Goal: Task Accomplishment & Management: Use online tool/utility

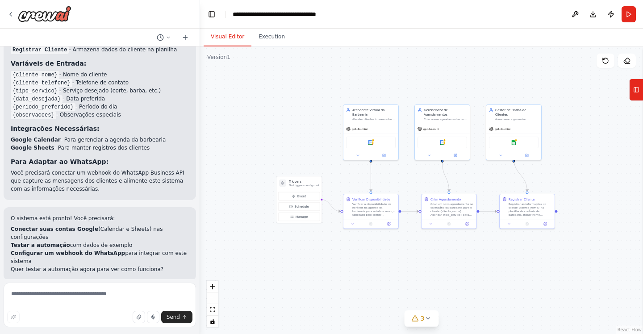
scroll to position [1067, 0]
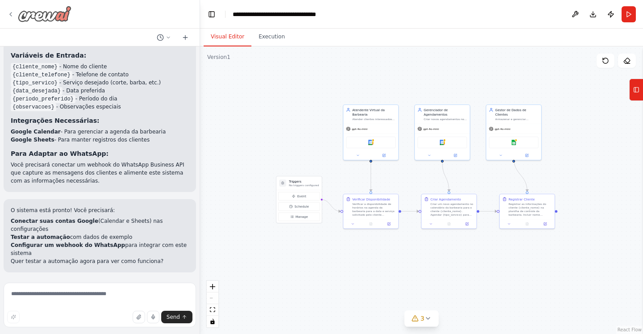
click at [13, 13] on icon at bounding box center [10, 14] width 7 height 7
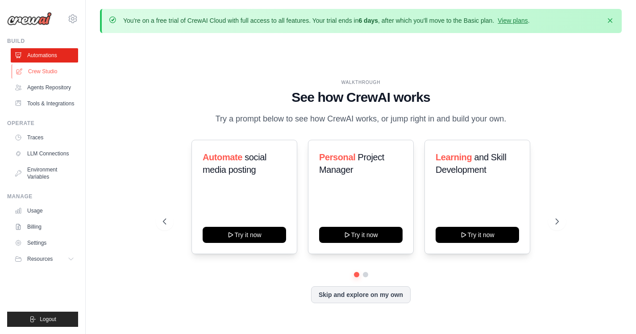
click at [40, 71] on link "Crew Studio" at bounding box center [45, 71] width 67 height 14
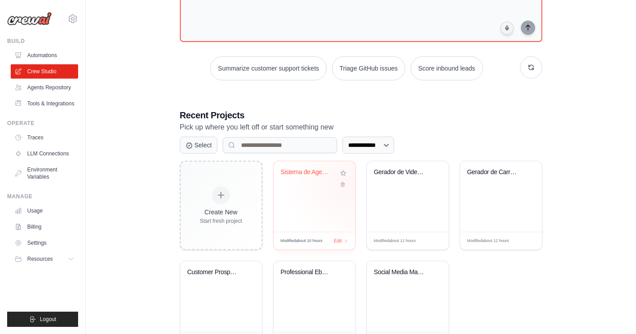
scroll to position [121, 0]
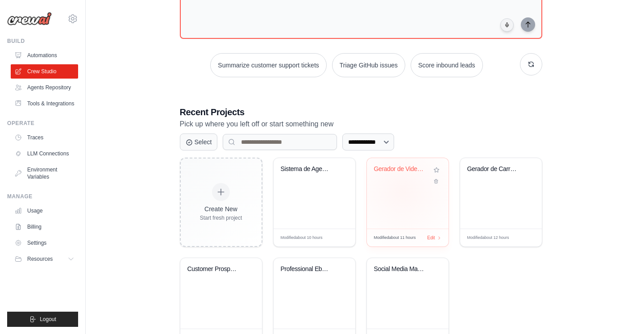
click at [403, 190] on div "Gerador de Videos para Redes Sociai..." at bounding box center [408, 193] width 82 height 71
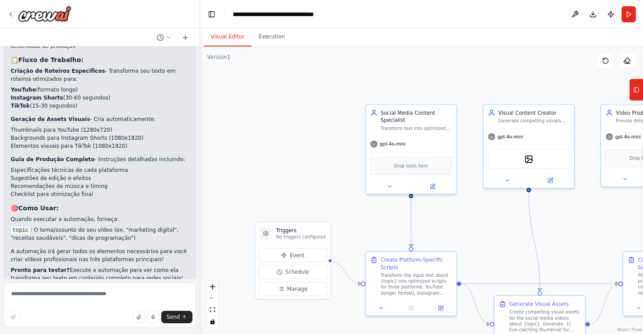
scroll to position [906, 0]
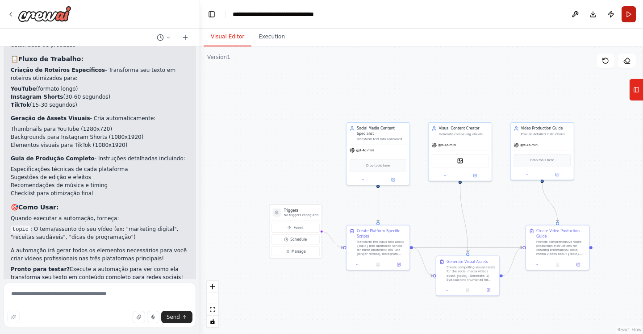
click at [630, 14] on button "Run" at bounding box center [629, 14] width 14 height 16
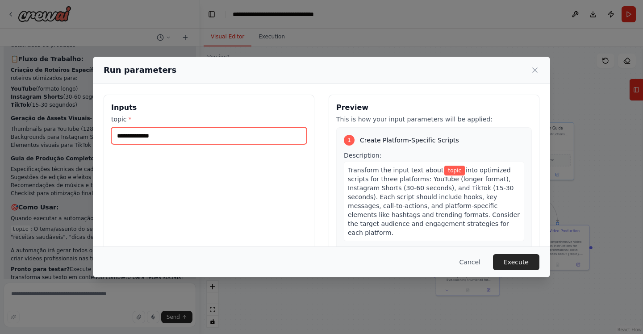
click at [151, 137] on input "topic *" at bounding box center [209, 135] width 196 height 17
paste input "**********"
type input "**********"
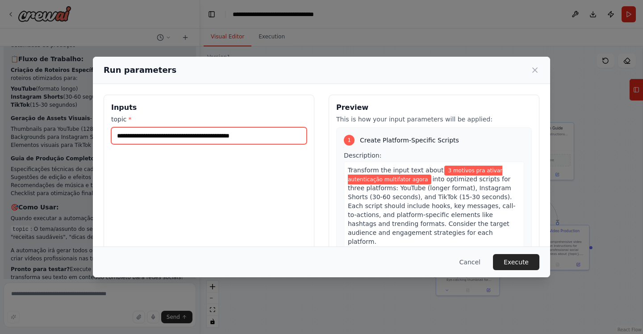
click at [226, 137] on input "**********" at bounding box center [209, 135] width 196 height 17
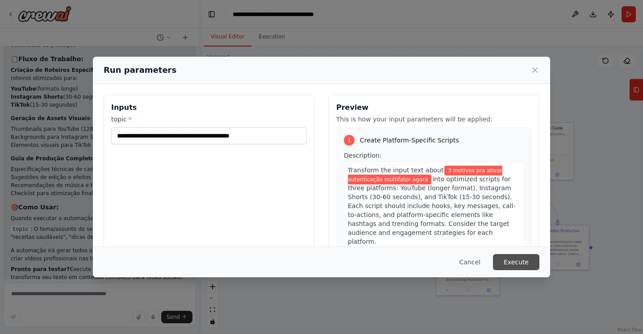
click at [520, 264] on button "Execute" at bounding box center [516, 262] width 46 height 16
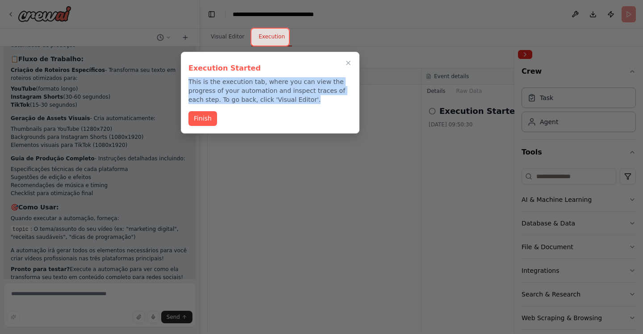
drag, startPoint x: 295, startPoint y: 100, endPoint x: 181, endPoint y: 82, distance: 115.2
click at [181, 82] on div "Execution Started This is the execution tab, where you can view the progress of…" at bounding box center [270, 93] width 179 height 82
click at [349, 63] on icon "Close walkthrough" at bounding box center [348, 63] width 8 height 8
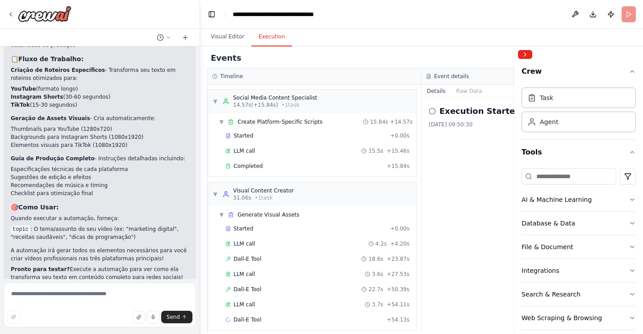
scroll to position [8, 0]
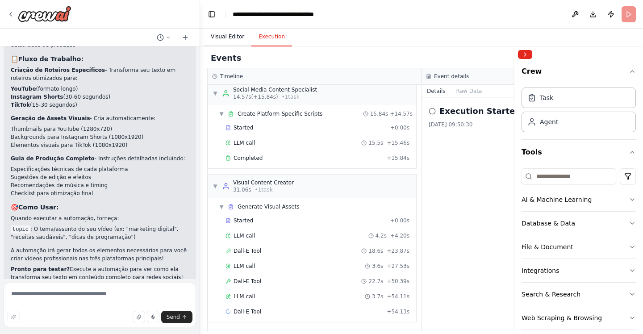
click at [224, 39] on button "Visual Editor" at bounding box center [228, 37] width 48 height 19
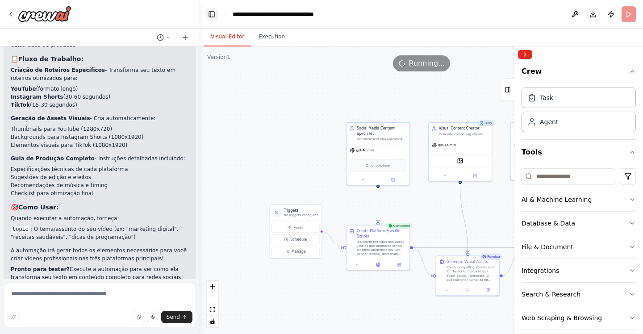
click at [208, 15] on button "Toggle Left Sidebar" at bounding box center [211, 14] width 13 height 13
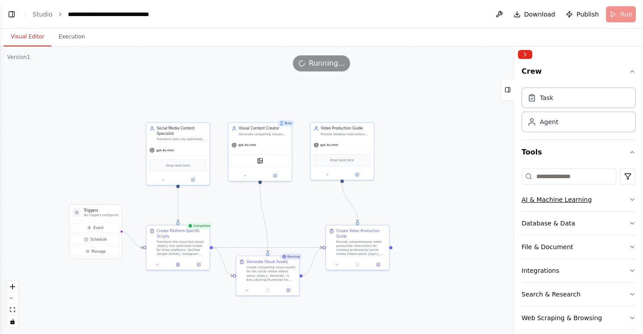
click at [629, 200] on icon "button" at bounding box center [632, 199] width 7 height 7
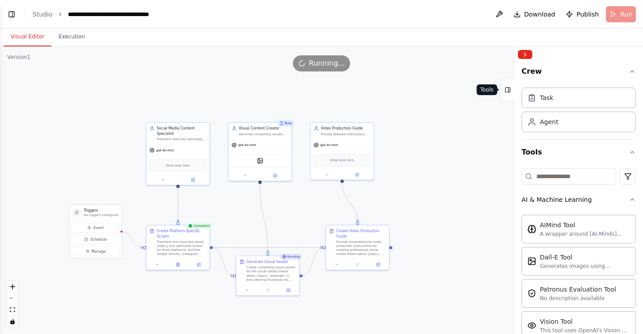
click at [506, 88] on icon at bounding box center [508, 90] width 6 height 14
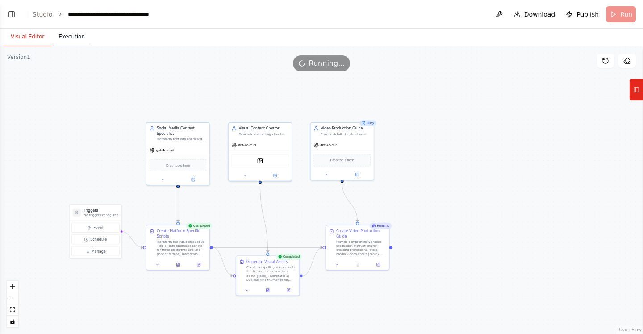
click at [74, 38] on button "Execution" at bounding box center [71, 37] width 41 height 19
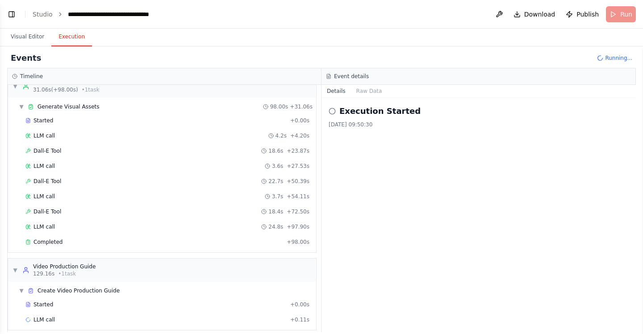
scroll to position [116, 0]
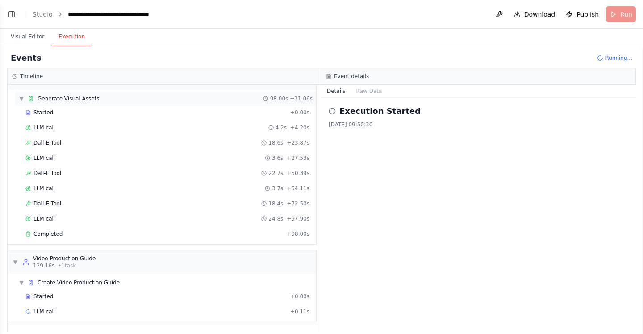
click at [21, 97] on span "▼" at bounding box center [21, 98] width 5 height 7
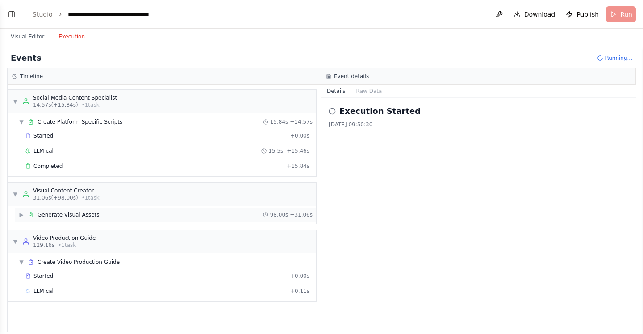
scroll to position [0, 0]
click at [20, 215] on span "▶" at bounding box center [21, 214] width 5 height 7
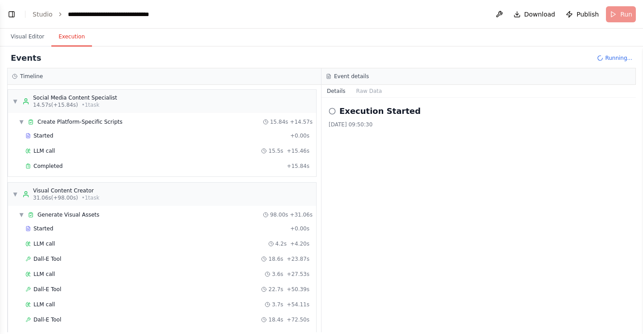
scroll to position [116, 0]
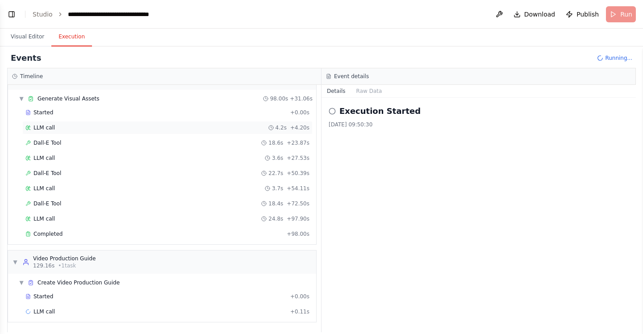
click at [87, 128] on div "LLM call 4.2s + 4.20s" at bounding box center [167, 127] width 284 height 7
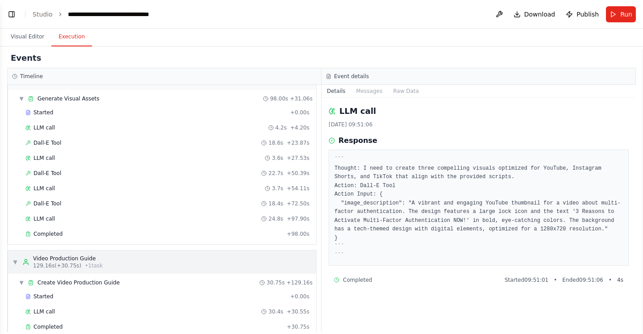
scroll to position [131, 0]
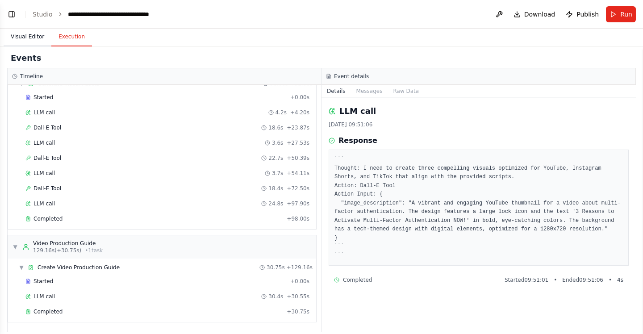
click at [28, 38] on button "Visual Editor" at bounding box center [28, 37] width 48 height 19
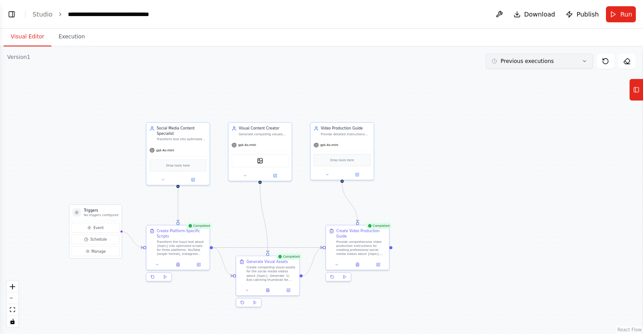
click at [533, 65] on button "Previous executions" at bounding box center [539, 61] width 107 height 15
click at [67, 37] on button "Execution" at bounding box center [71, 37] width 41 height 19
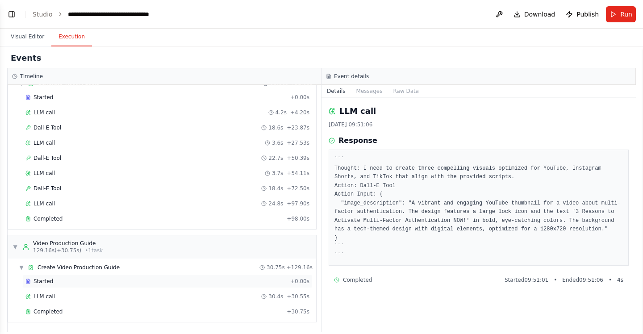
click at [88, 283] on div "Started" at bounding box center [155, 281] width 261 height 7
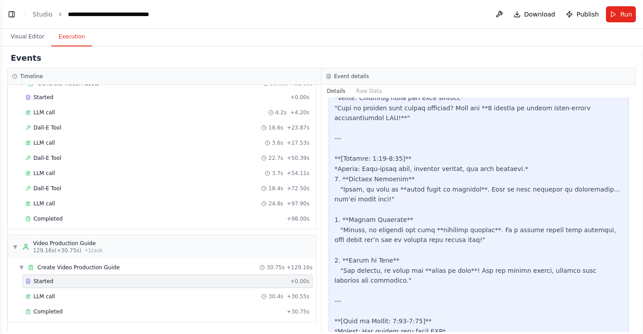
scroll to position [772, 0]
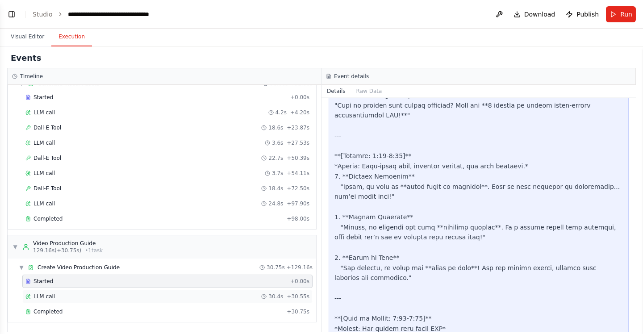
click at [63, 297] on div "LLM call 30.4s + 30.55s" at bounding box center [167, 296] width 284 height 7
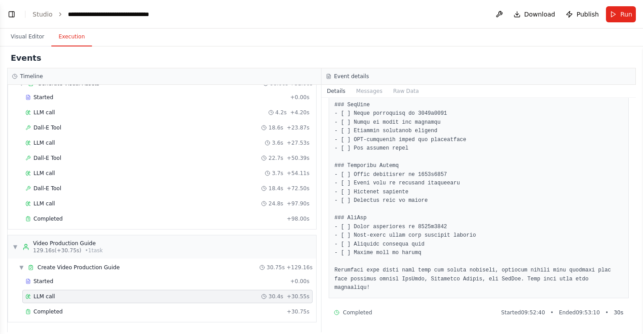
scroll to position [960, 0]
click at [69, 313] on div "Completed" at bounding box center [154, 311] width 258 height 7
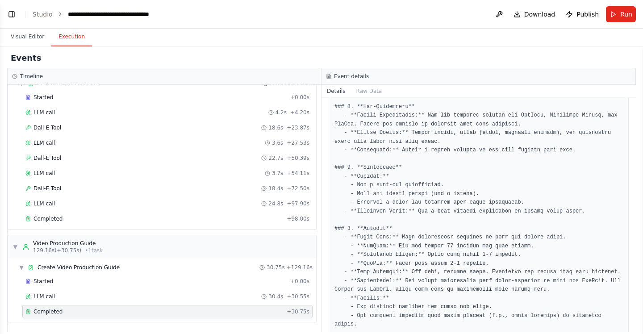
scroll to position [440, 0]
click at [30, 38] on button "Visual Editor" at bounding box center [28, 37] width 48 height 19
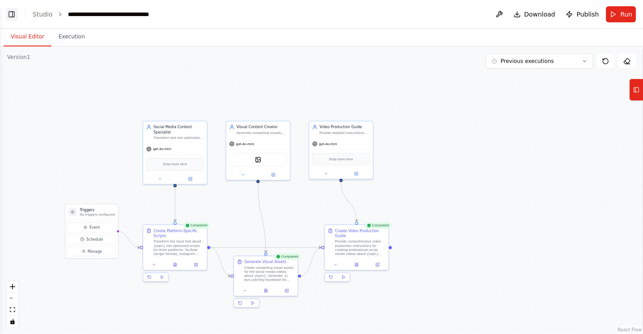
click at [12, 14] on button "Toggle Left Sidebar" at bounding box center [11, 14] width 13 height 13
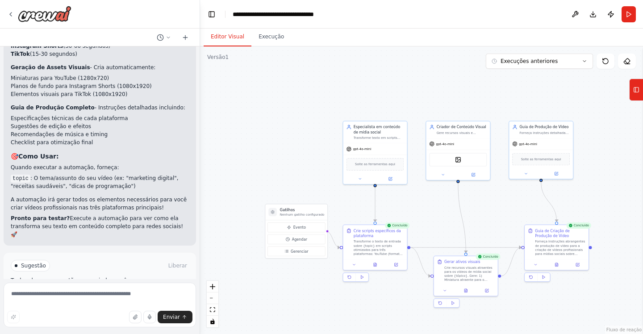
scroll to position [993, 0]
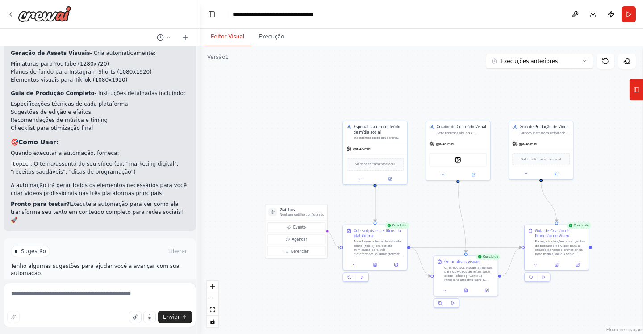
click at [99, 286] on font "Melhore a automação" at bounding box center [104, 289] width 58 height 6
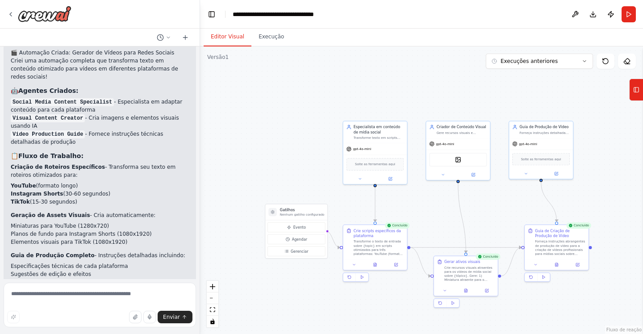
scroll to position [921, 0]
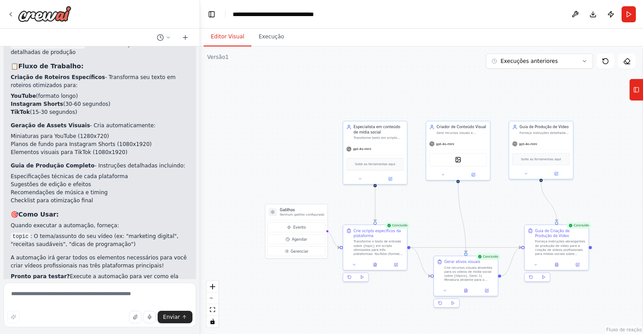
click at [49, 318] on div "Enviar" at bounding box center [99, 317] width 185 height 13
click at [79, 296] on textarea at bounding box center [100, 305] width 192 height 45
type textarea "**********"
click at [177, 318] on font "Enviar" at bounding box center [171, 317] width 17 height 6
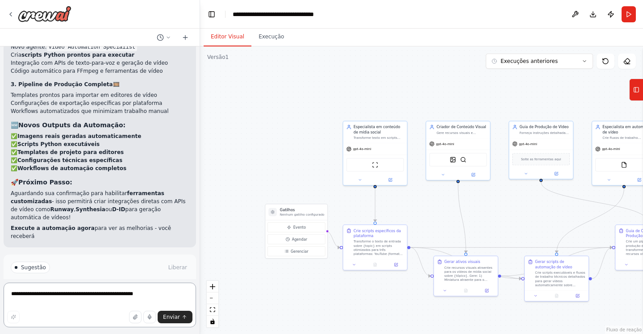
scroll to position [2037, 0]
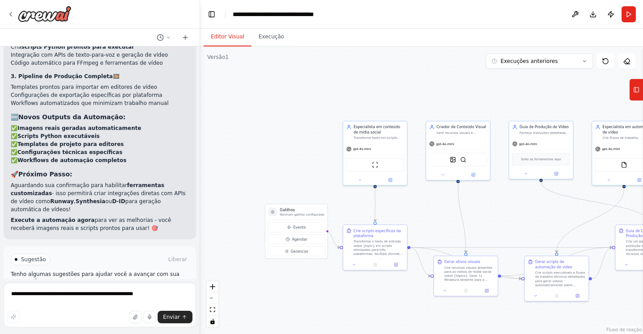
click at [87, 294] on font "Executar automação" at bounding box center [103, 297] width 55 height 6
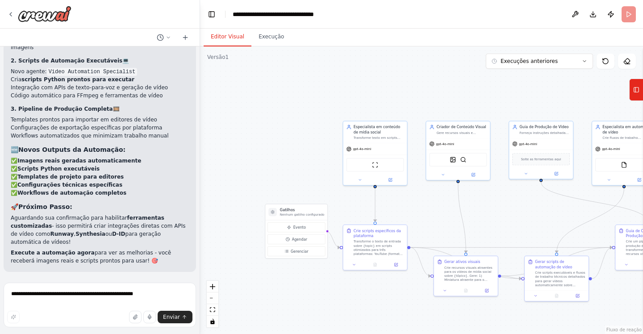
scroll to position [1965, 0]
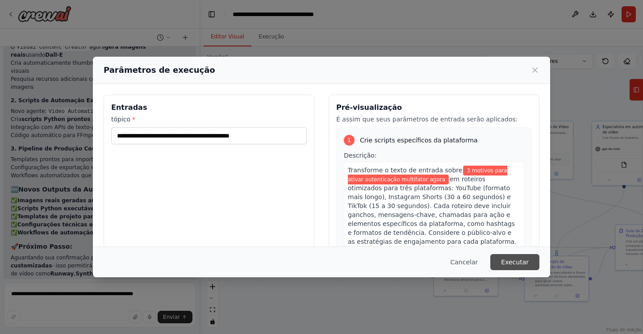
click at [514, 263] on font "Executar" at bounding box center [515, 262] width 28 height 7
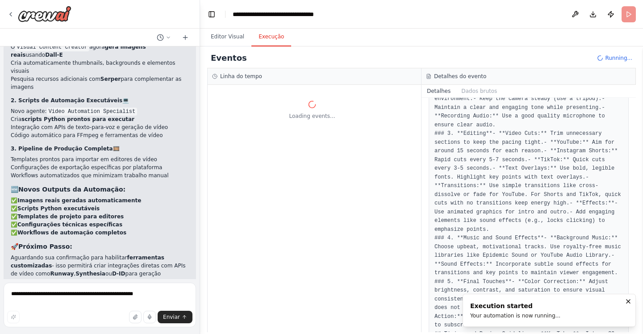
scroll to position [0, 0]
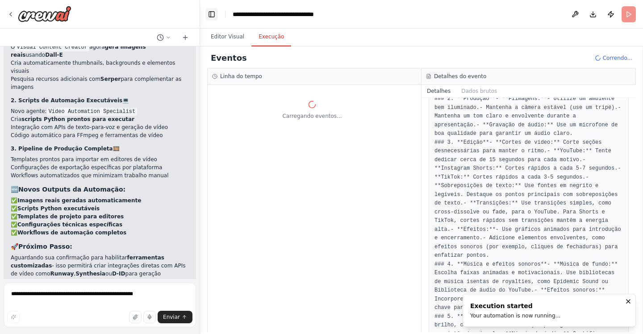
click at [212, 17] on button "Alternar barra lateral esquerda" at bounding box center [211, 14] width 13 height 13
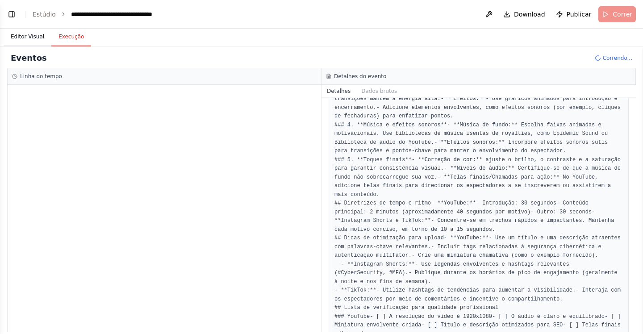
click at [25, 36] on font "Editor Visual" at bounding box center [27, 36] width 33 height 6
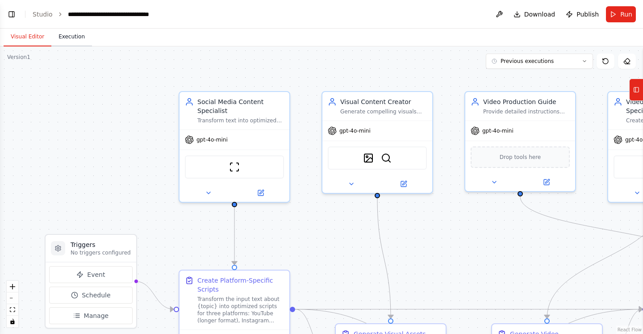
scroll to position [1950, 0]
click at [76, 36] on button "Execution" at bounding box center [71, 37] width 41 height 19
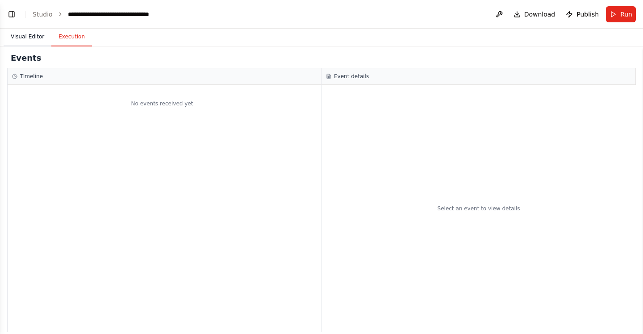
click at [31, 39] on button "Visual Editor" at bounding box center [28, 37] width 48 height 19
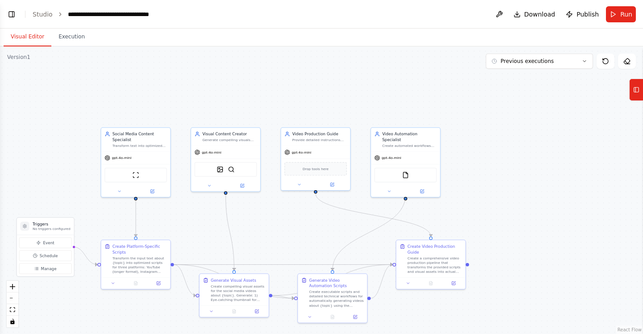
drag, startPoint x: 407, startPoint y: 233, endPoint x: 297, endPoint y: 214, distance: 111.8
click at [297, 214] on div ".deletable-edge-delete-btn { width: 20px; height: 20px; border: 0px solid #ffff…" at bounding box center [321, 190] width 643 height 288
click at [413, 152] on div "gpt-4o-mini" at bounding box center [405, 156] width 69 height 13
click at [327, 301] on div "Create executable scripts and detailed technical workflows for automatically ge…" at bounding box center [336, 297] width 54 height 18
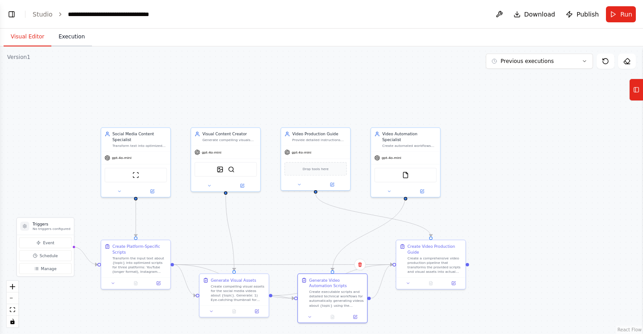
click at [75, 40] on button "Execution" at bounding box center [71, 37] width 41 height 19
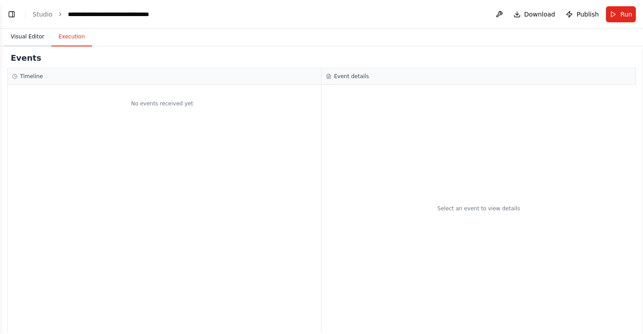
click at [24, 38] on button "Visual Editor" at bounding box center [28, 37] width 48 height 19
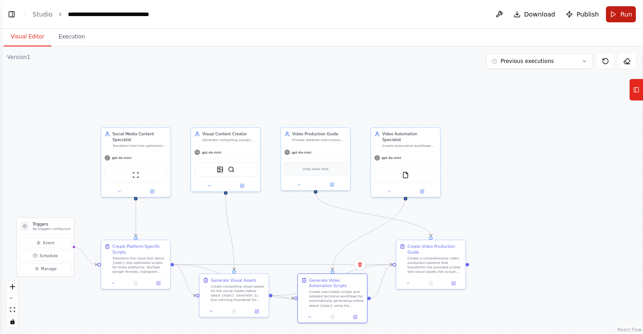
click at [622, 16] on span "Run" at bounding box center [626, 14] width 12 height 9
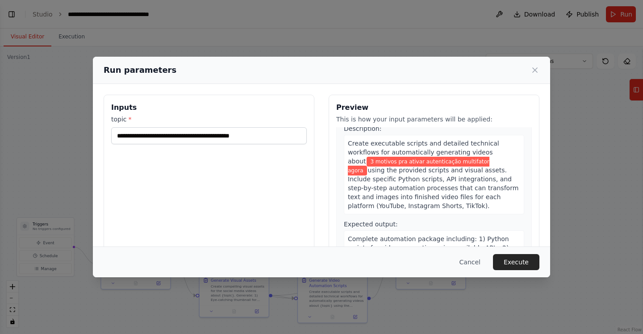
scroll to position [709, 0]
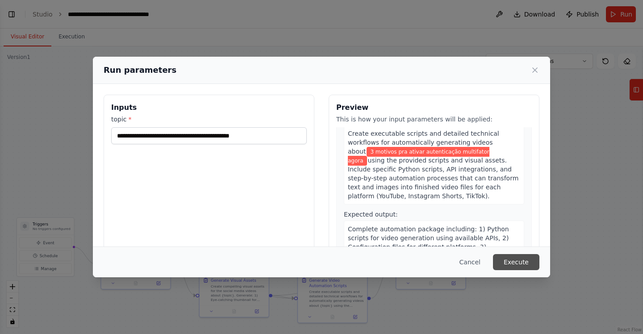
click at [520, 263] on button "Execute" at bounding box center [516, 262] width 46 height 16
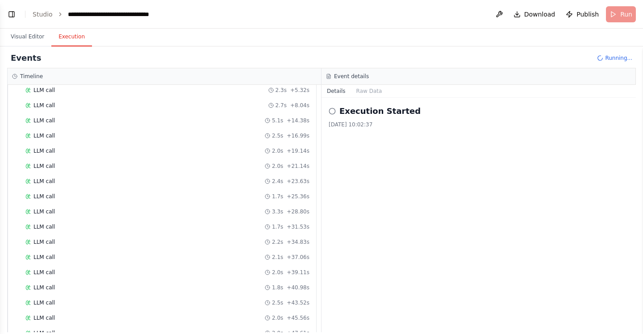
scroll to position [0, 0]
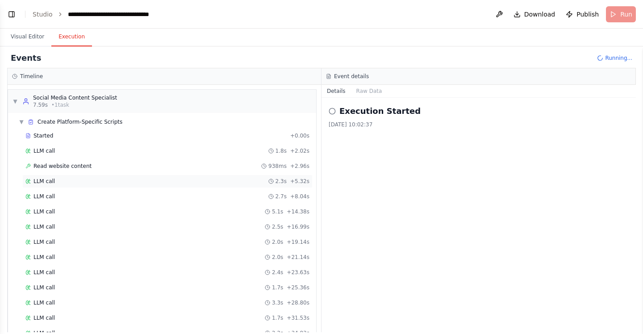
click at [93, 179] on div "LLM call 2.3s + 5.32s" at bounding box center [167, 181] width 284 height 7
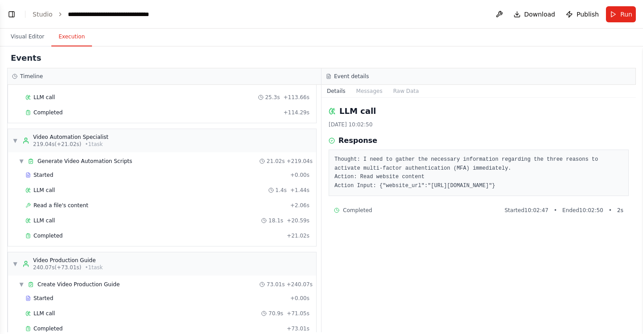
scroll to position [649, 0]
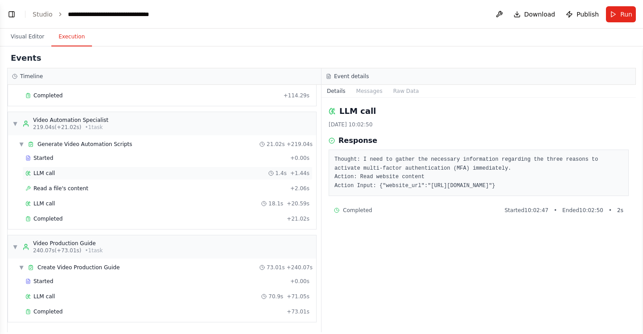
click at [54, 174] on div "LLM call 1.4s + 1.44s" at bounding box center [167, 173] width 284 height 7
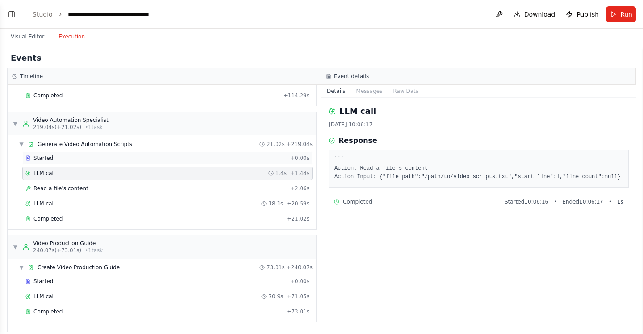
click at [69, 159] on div "Started" at bounding box center [155, 157] width 261 height 7
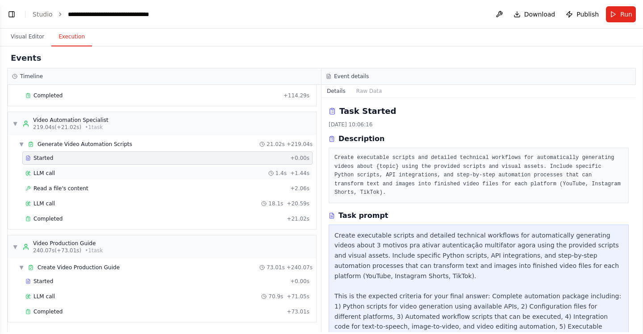
click at [74, 176] on div "LLM call 1.4s + 1.44s" at bounding box center [167, 173] width 284 height 7
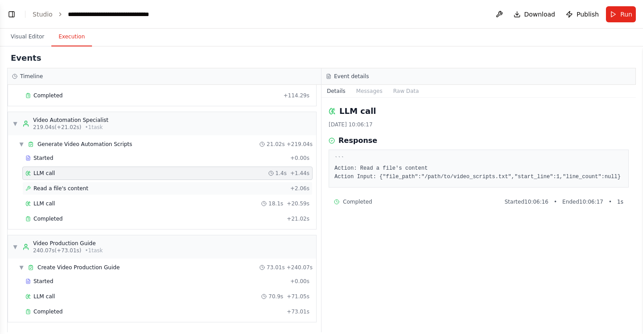
click at [83, 189] on span "Read a file's content" at bounding box center [60, 188] width 55 height 7
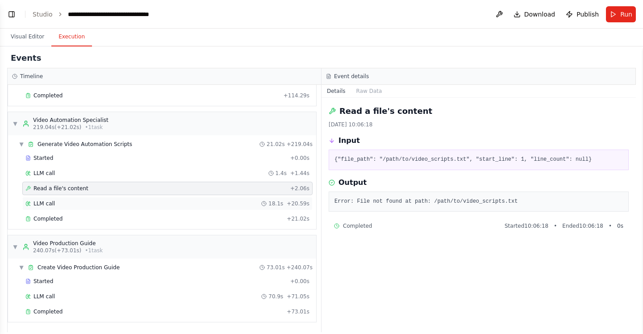
click at [82, 207] on div "LLM call 18.1s + 20.59s" at bounding box center [167, 203] width 284 height 7
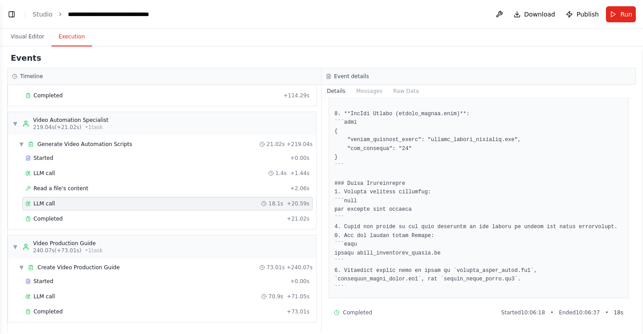
scroll to position [1334, 0]
click at [56, 222] on span "Completed" at bounding box center [47, 218] width 29 height 7
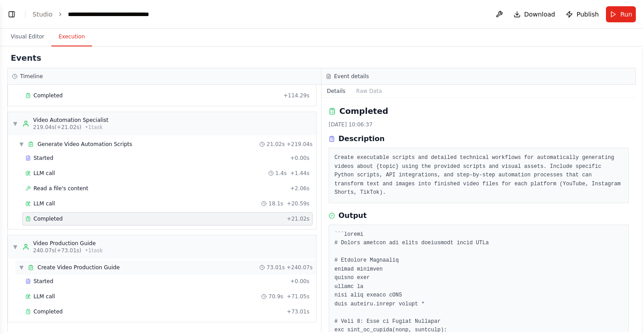
click at [95, 270] on span "Create Video Production Guide" at bounding box center [79, 267] width 82 height 7
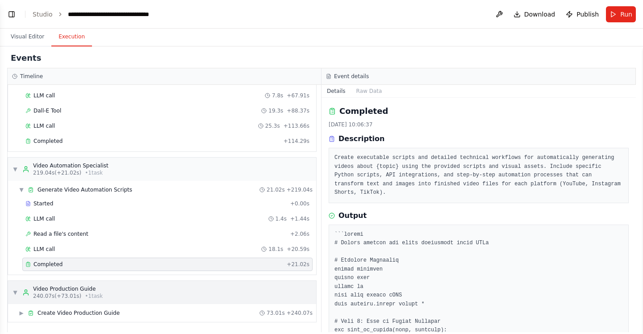
click at [78, 296] on span "240.07s (+73.01s)" at bounding box center [57, 295] width 48 height 7
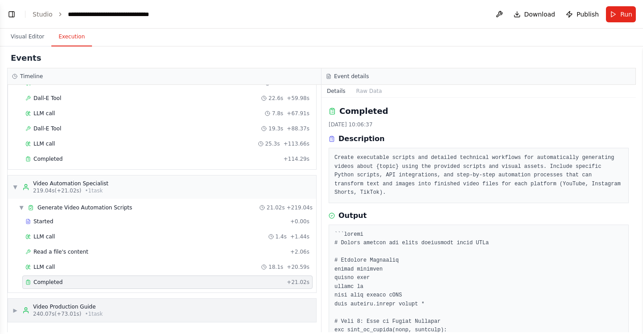
click at [74, 313] on span "240.07s (+73.01s)" at bounding box center [57, 313] width 48 height 7
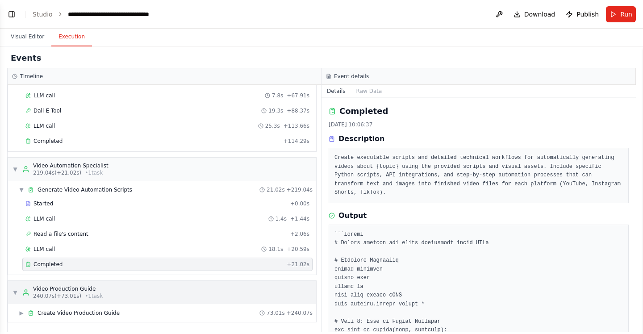
click at [74, 313] on span "Create Video Production Guide" at bounding box center [79, 312] width 82 height 7
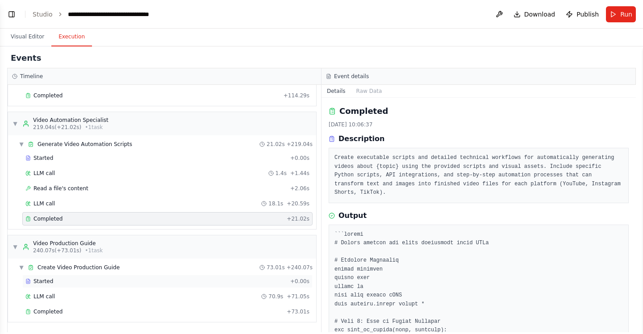
click at [82, 283] on div "Started" at bounding box center [155, 281] width 261 height 7
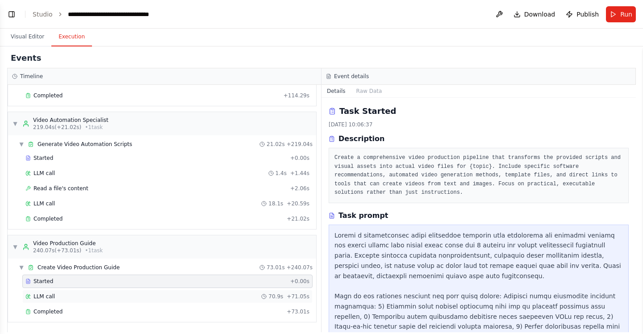
click at [74, 299] on div "LLM call 70.9s + 71.05s" at bounding box center [167, 296] width 284 height 7
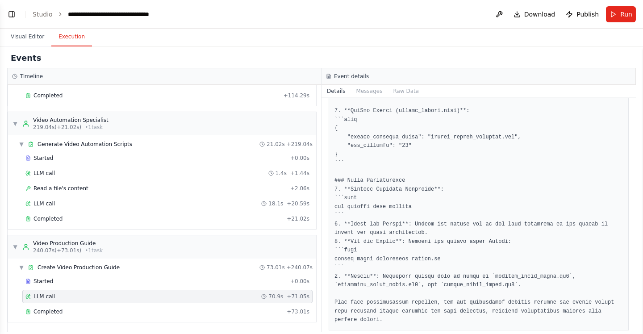
scroll to position [2231, 0]
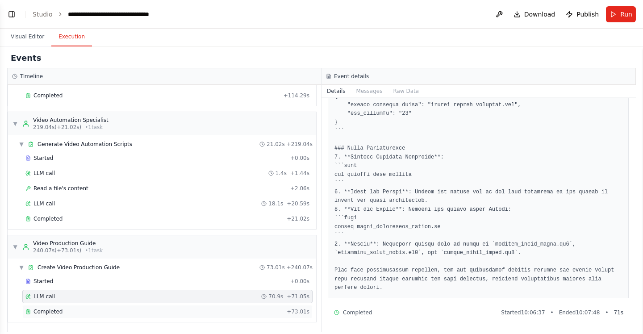
click at [79, 310] on div "Completed" at bounding box center [154, 311] width 258 height 7
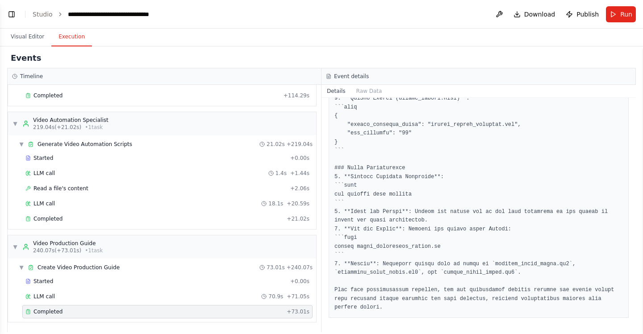
scroll to position [2260, 0]
click at [31, 38] on button "Visual Editor" at bounding box center [28, 37] width 48 height 19
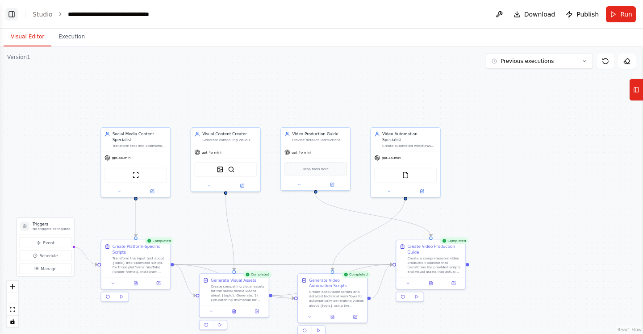
click at [9, 12] on button "Toggle Left Sidebar" at bounding box center [11, 14] width 13 height 13
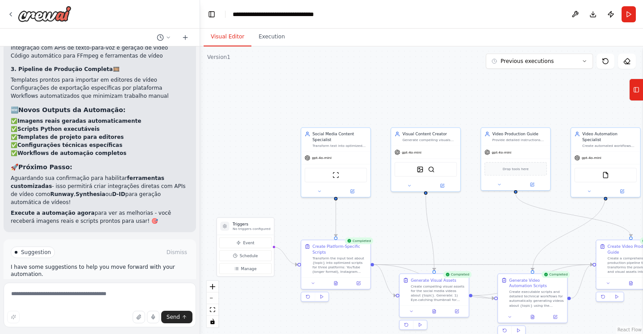
click at [102, 287] on span "Improve automation" at bounding box center [103, 290] width 54 height 7
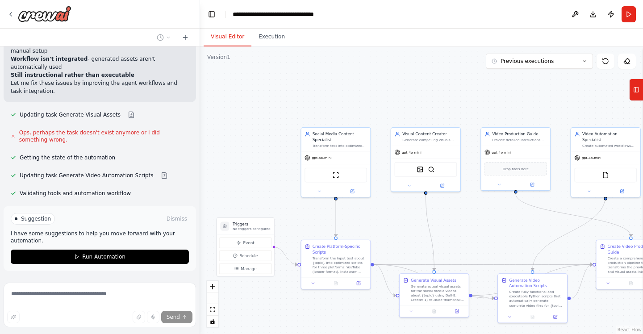
scroll to position [2279, 0]
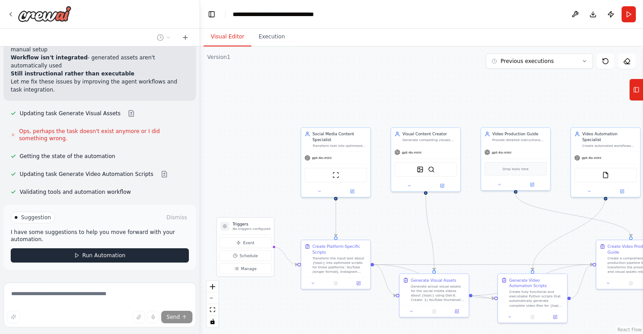
click at [97, 252] on span "Run Automation" at bounding box center [103, 255] width 43 height 7
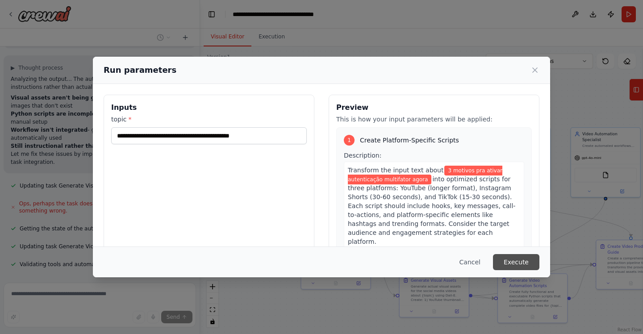
click at [516, 263] on button "Execute" at bounding box center [516, 262] width 46 height 16
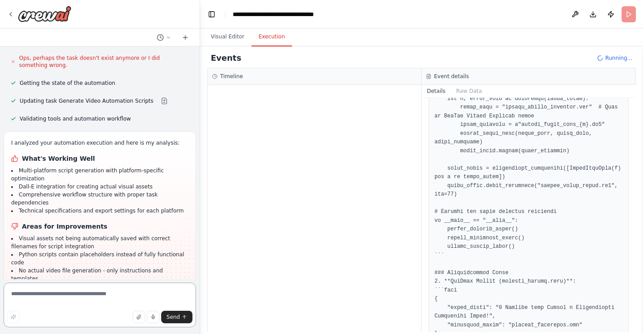
scroll to position [2359, 0]
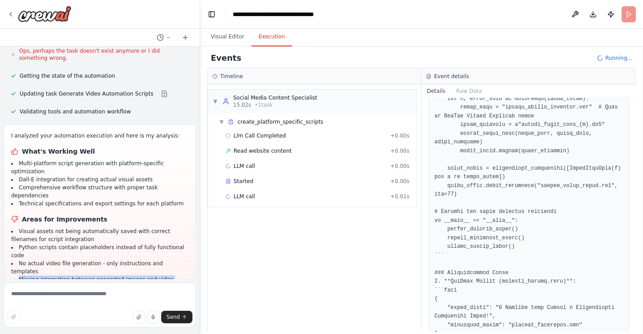
drag, startPoint x: 168, startPoint y: 254, endPoint x: 19, endPoint y: 238, distance: 149.5
click at [19, 238] on ul "Visual assets not being automatically saved with correct filenames for script i…" at bounding box center [99, 263] width 177 height 72
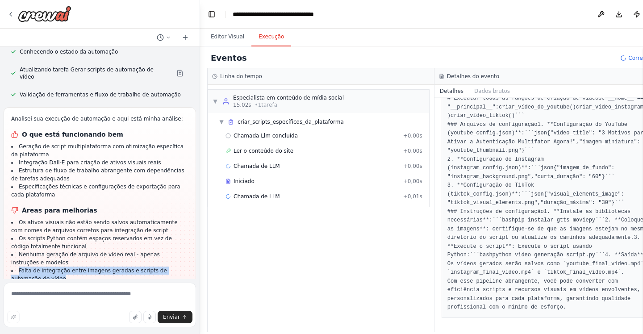
scroll to position [0, 0]
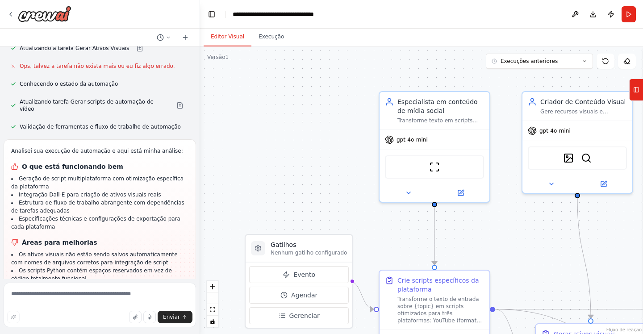
scroll to position [2384, 0]
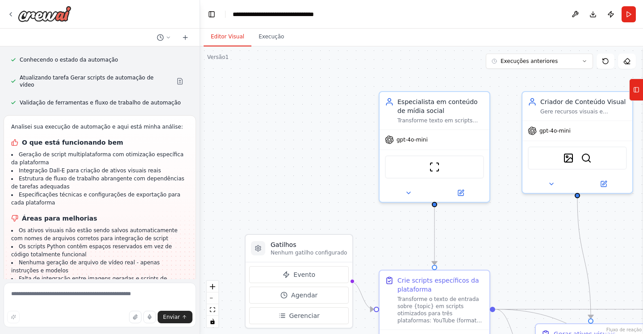
click at [45, 291] on li "Falta de fluxo de trabalho executável que produza arquivos de vídeo finais" at bounding box center [99, 299] width 177 height 16
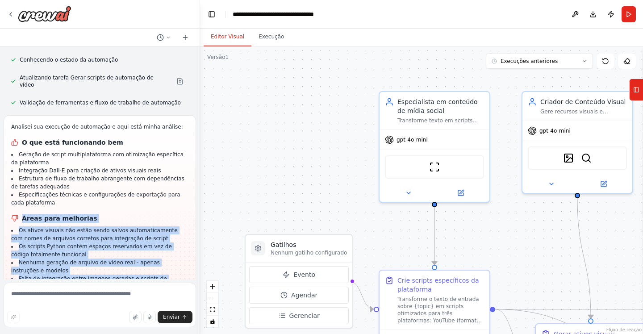
drag, startPoint x: 45, startPoint y: 255, endPoint x: 21, endPoint y: 171, distance: 87.3
click at [21, 171] on div "Analisei sua execução de automação e aqui está minha análise: O que está funcio…" at bounding box center [99, 215] width 177 height 184
copy div "Áreas para melhorias Os ativos visuais não estão sendo salvos automaticamente c…"
click at [64, 295] on textarea at bounding box center [100, 305] width 192 height 45
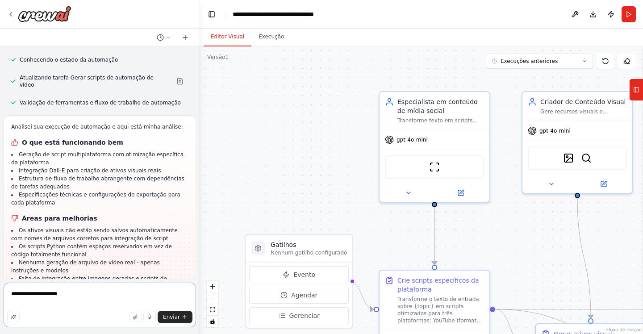
paste textarea "**********"
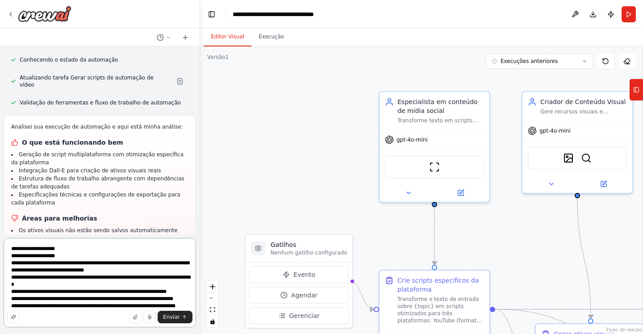
scroll to position [0, 0]
click at [79, 251] on textarea "**********" at bounding box center [100, 282] width 192 height 89
drag, startPoint x: 79, startPoint y: 251, endPoint x: 11, endPoint y: 246, distance: 67.6
click at [11, 246] on textarea "**********" at bounding box center [100, 282] width 192 height 89
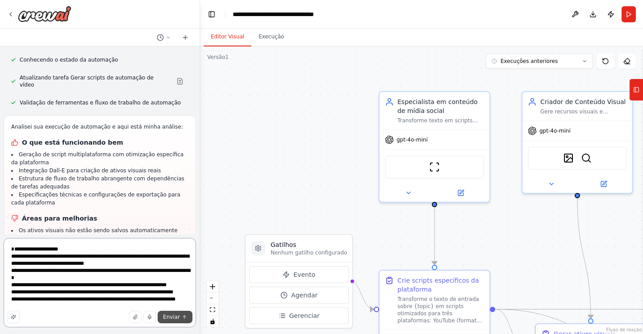
type textarea "**********"
click at [182, 319] on icon "submit" at bounding box center [184, 316] width 5 height 5
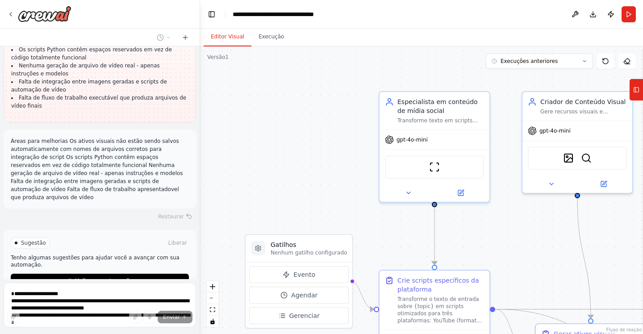
scroll to position [2583, 0]
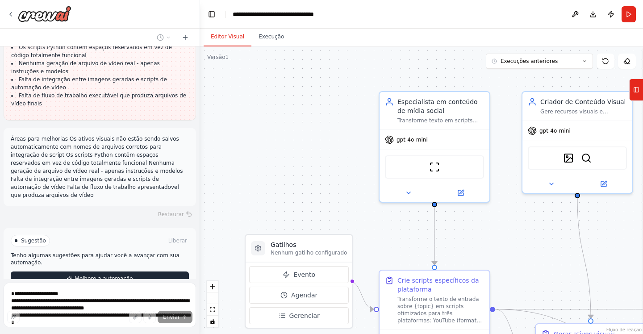
click at [103, 275] on font "Melhore a automação" at bounding box center [104, 278] width 58 height 6
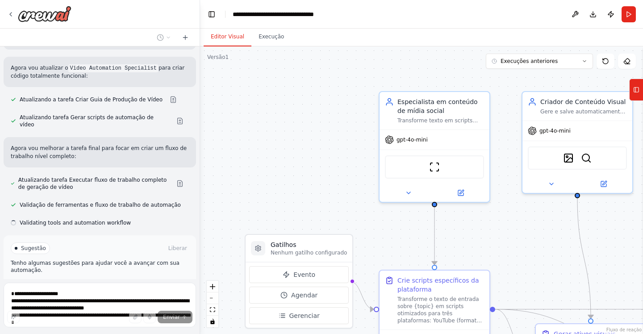
scroll to position [3009, 0]
click at [85, 283] on font "Executar automação" at bounding box center [103, 286] width 55 height 6
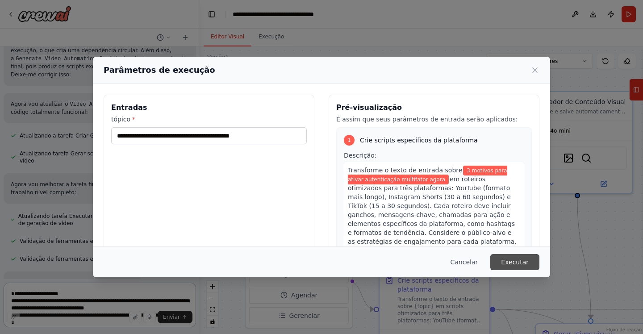
scroll to position [2981, 0]
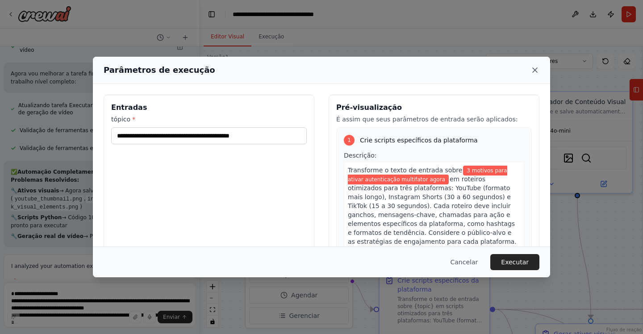
click at [535, 71] on icon at bounding box center [534, 70] width 9 height 9
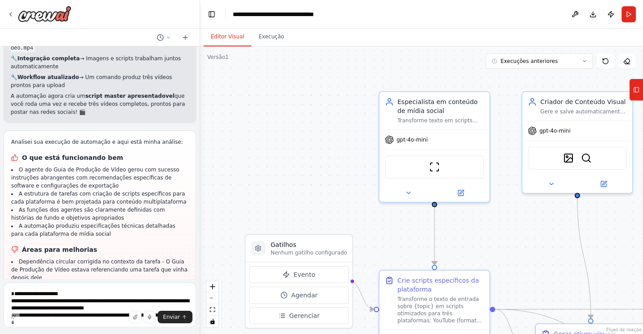
scroll to position [3320, 0]
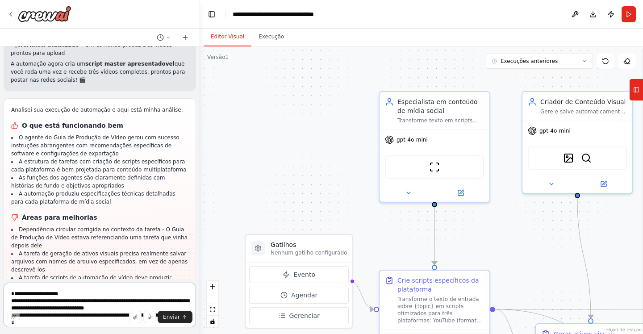
click at [68, 293] on textarea "**********" at bounding box center [100, 305] width 192 height 45
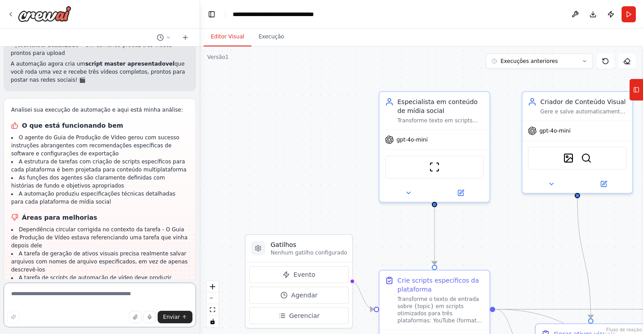
paste textarea "**********"
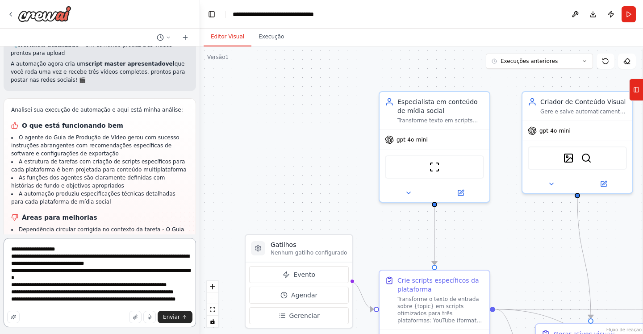
scroll to position [0, 0]
drag, startPoint x: 150, startPoint y: 265, endPoint x: 9, endPoint y: 259, distance: 141.2
click at [9, 259] on textarea "**********" at bounding box center [100, 282] width 192 height 89
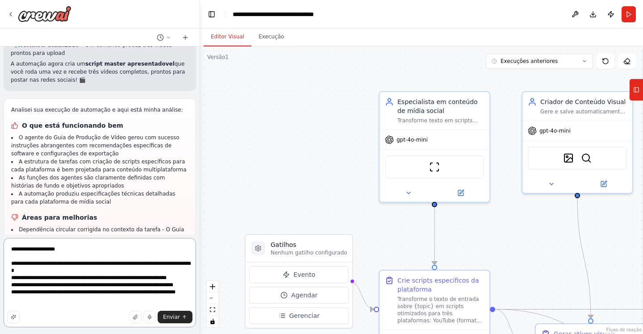
type textarea "**********"
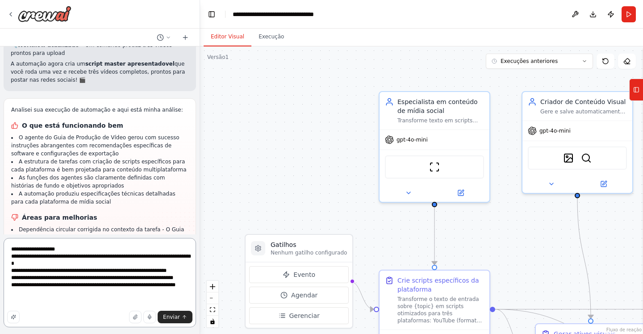
click at [52, 305] on textarea "**********" at bounding box center [100, 282] width 192 height 89
drag, startPoint x: 52, startPoint y: 305, endPoint x: 0, endPoint y: 234, distance: 88.1
click at [0, 234] on div "Transforme texto em vídeo, Gerador de Vídeo para as redes sociais como Youtube,…" at bounding box center [100, 167] width 200 height 334
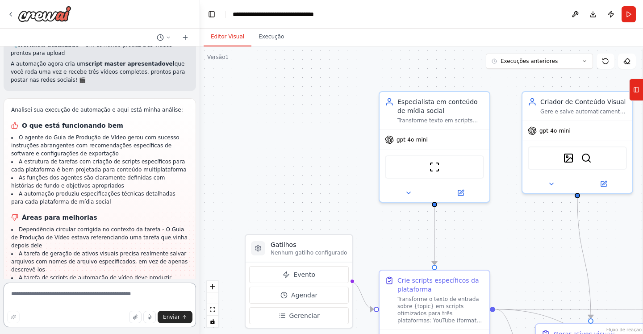
paste textarea "**********"
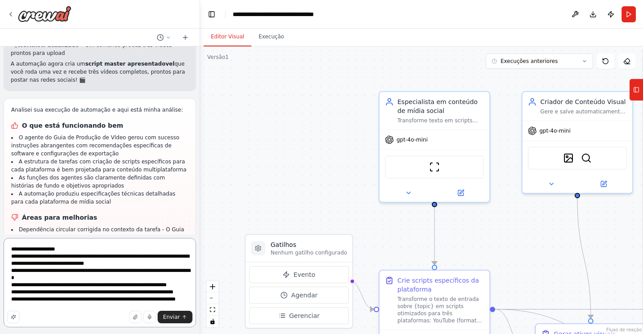
scroll to position [3365, 0]
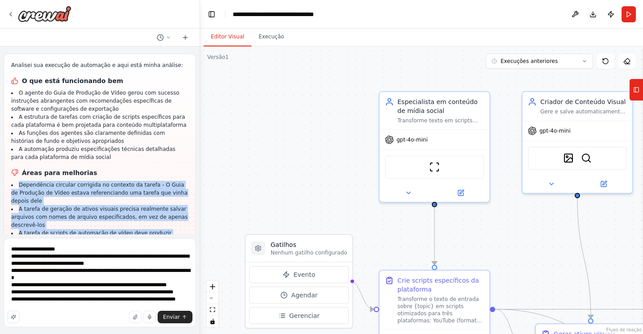
drag, startPoint x: 82, startPoint y: 210, endPoint x: 9, endPoint y: 122, distance: 113.5
click at [9, 122] on div "Analisei sua execução de automação e aqui está minha análise: O que está funcio…" at bounding box center [100, 172] width 192 height 237
copy ul "Dependência circular corrigida no contexto da tarefa - O Guia de Produção de Ví…"
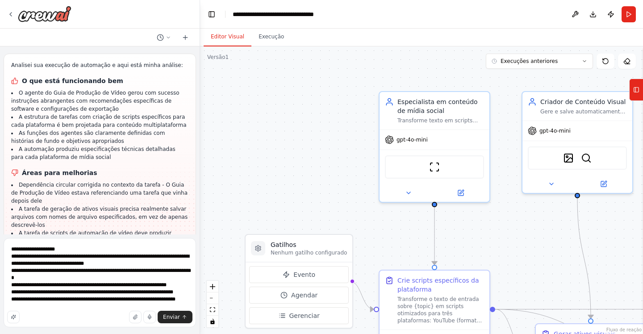
click at [47, 320] on div "Enviar" at bounding box center [99, 317] width 185 height 13
click at [39, 323] on div "Enviar" at bounding box center [99, 317] width 185 height 13
click at [67, 282] on textarea "**********" at bounding box center [100, 282] width 192 height 89
paste textarea "**********"
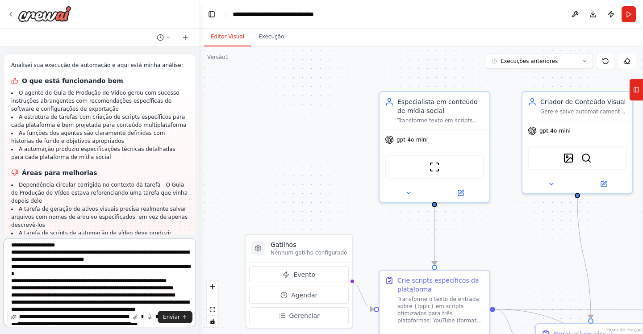
scroll to position [83, 0]
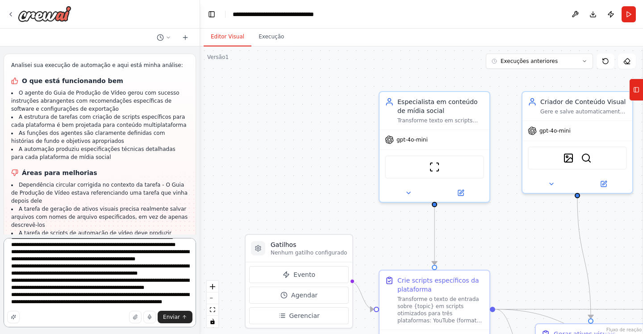
click at [78, 267] on textarea "**********" at bounding box center [100, 282] width 192 height 89
click at [88, 325] on textarea "**********" at bounding box center [100, 282] width 192 height 89
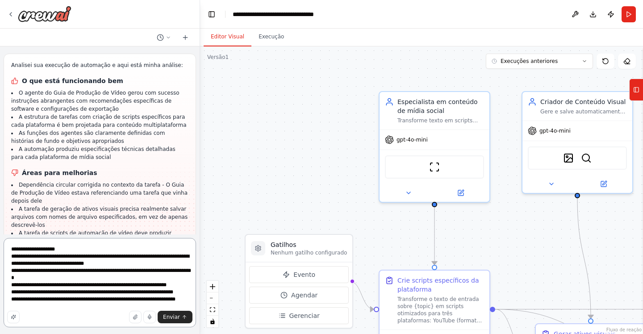
scroll to position [0, 0]
click at [156, 265] on textarea "**********" at bounding box center [100, 282] width 192 height 89
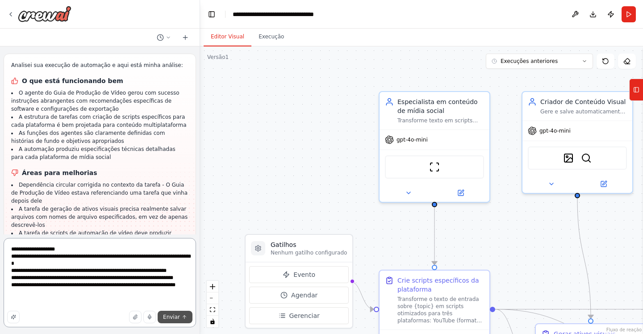
type textarea "**********"
click at [173, 317] on font "Enviar" at bounding box center [171, 317] width 17 height 6
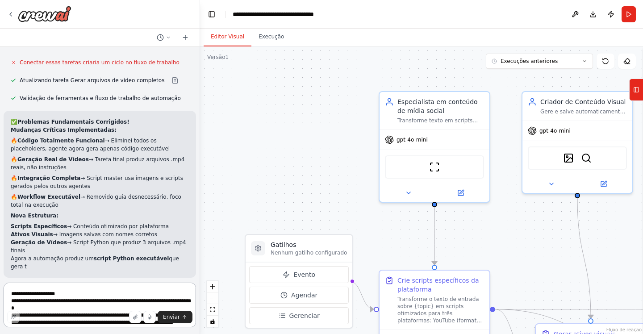
scroll to position [3797, 0]
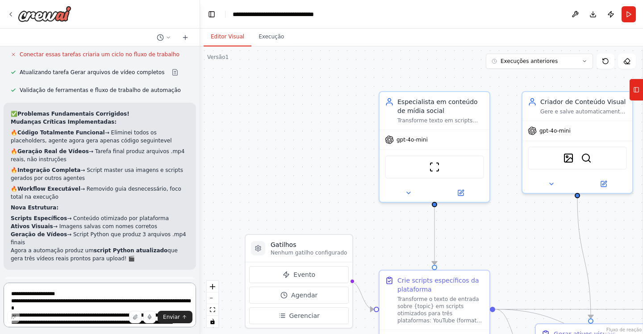
click at [37, 292] on textarea "**********" at bounding box center [100, 305] width 192 height 45
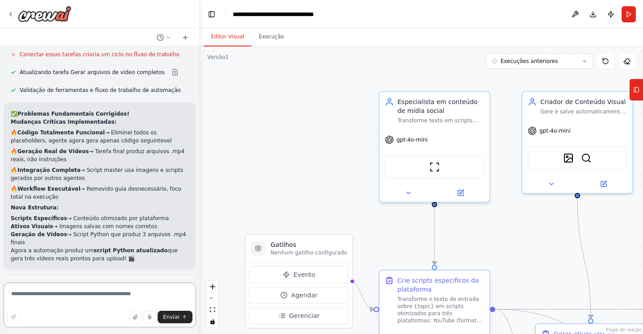
paste textarea "**********"
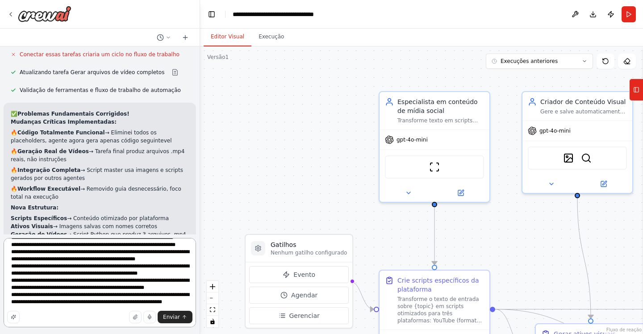
scroll to position [53, 0]
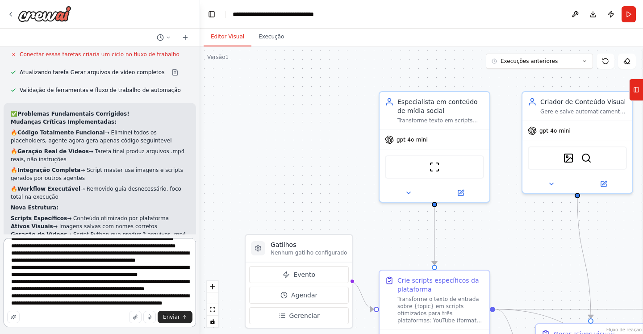
click at [48, 268] on textarea "**********" at bounding box center [100, 282] width 192 height 89
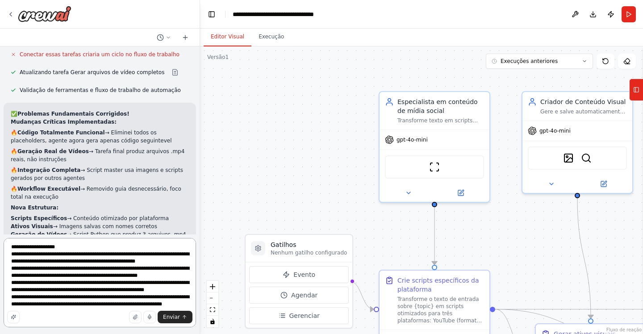
scroll to position [0, 0]
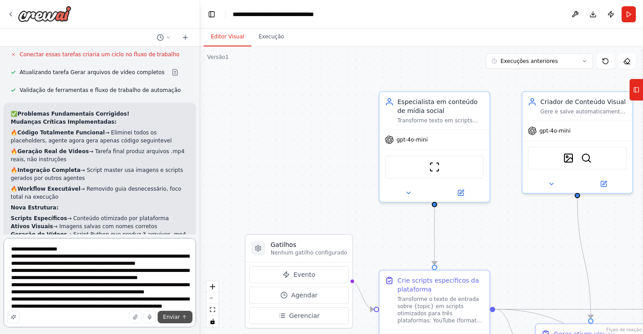
type textarea "**********"
click at [179, 319] on font "Enviar" at bounding box center [171, 317] width 17 height 6
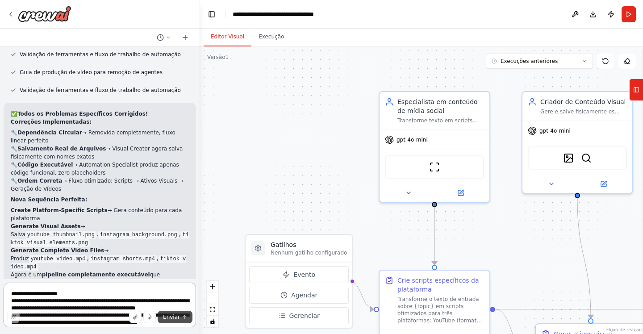
scroll to position [4333, 0]
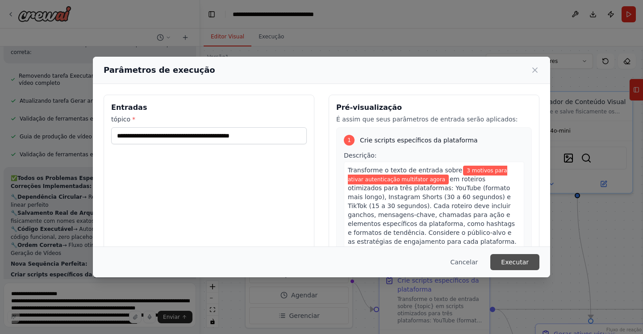
click at [516, 261] on font "Executar" at bounding box center [515, 262] width 28 height 7
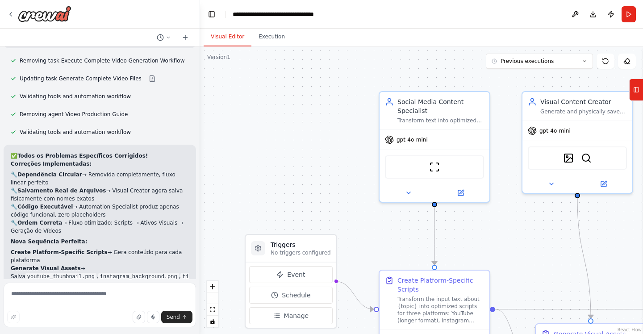
scroll to position [4182, 0]
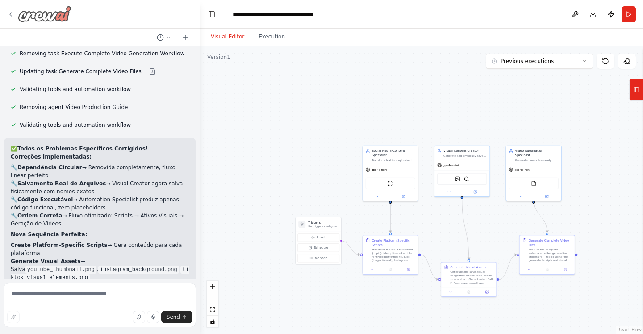
click at [10, 14] on icon at bounding box center [10, 14] width 7 height 7
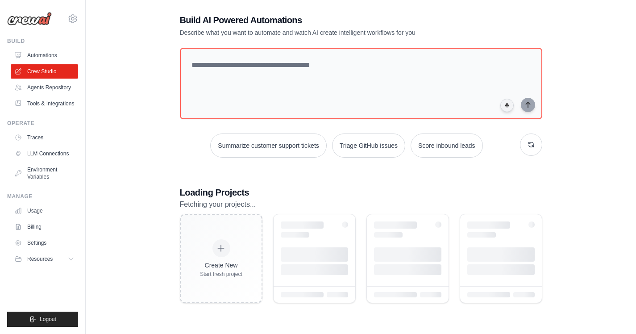
scroll to position [41, 0]
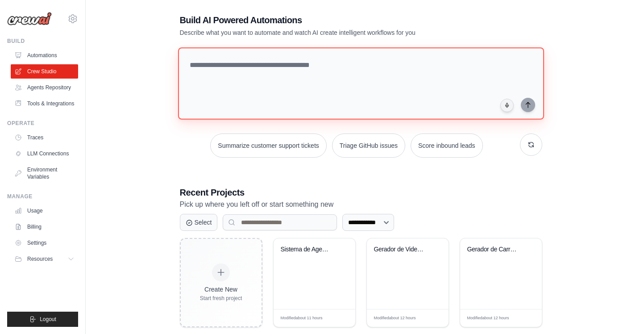
click at [211, 68] on textarea at bounding box center [361, 83] width 366 height 72
paste textarea "**********"
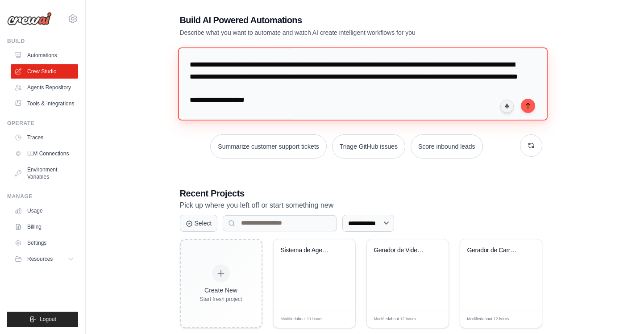
scroll to position [90, 0]
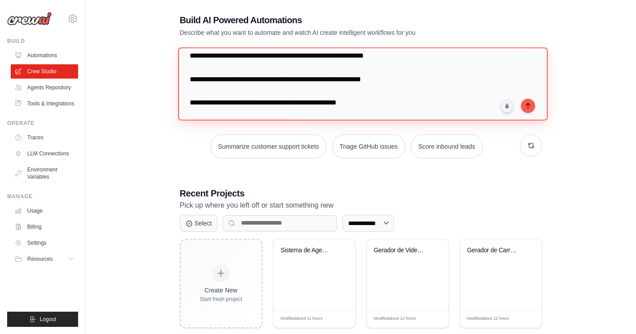
click at [191, 114] on textarea "**********" at bounding box center [363, 83] width 370 height 73
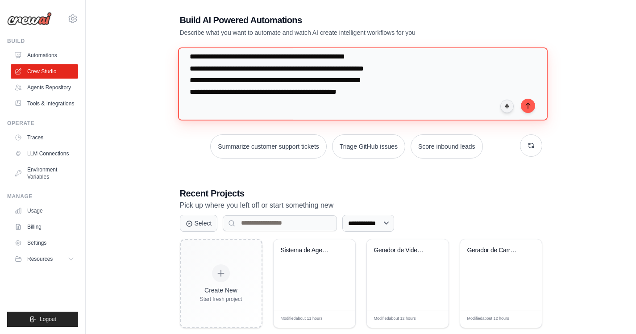
scroll to position [56, 0]
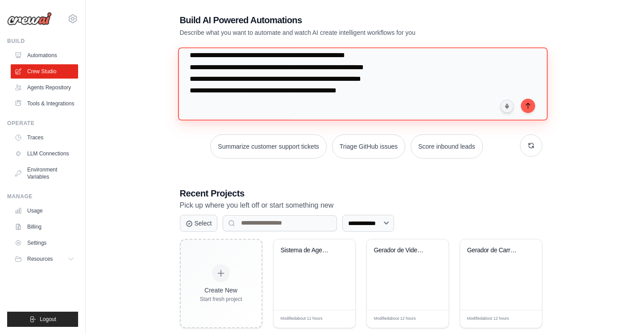
click at [367, 102] on textarea "**********" at bounding box center [363, 83] width 370 height 73
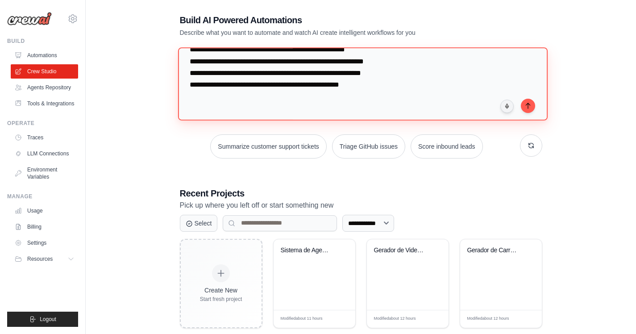
scroll to position [83, 0]
click at [263, 75] on textarea "**********" at bounding box center [363, 83] width 370 height 73
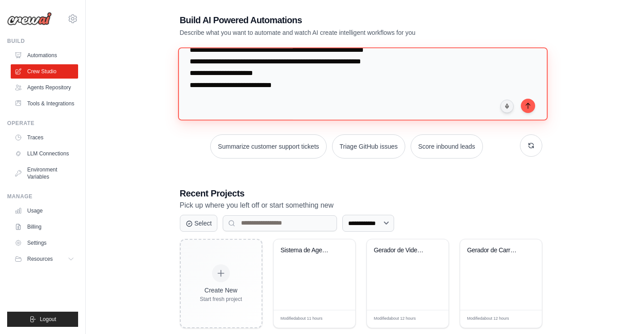
click at [270, 75] on textarea "**********" at bounding box center [363, 83] width 370 height 73
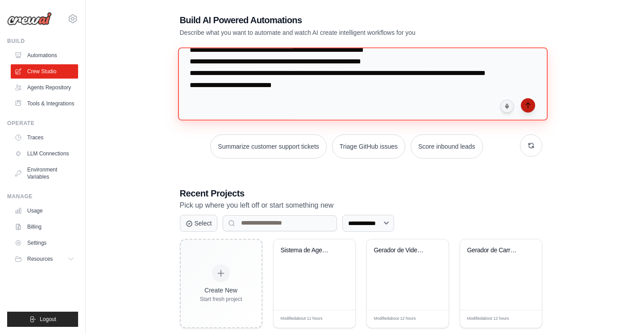
type textarea "**********"
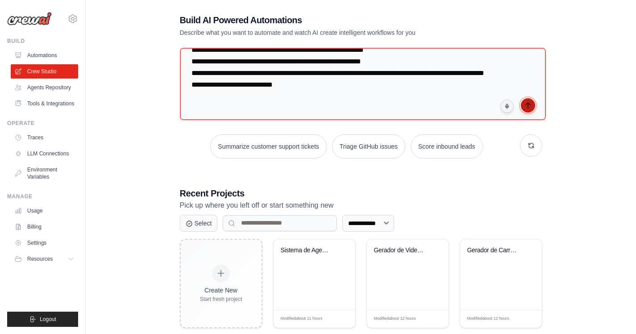
click at [528, 104] on icon "submit" at bounding box center [528, 105] width 7 height 7
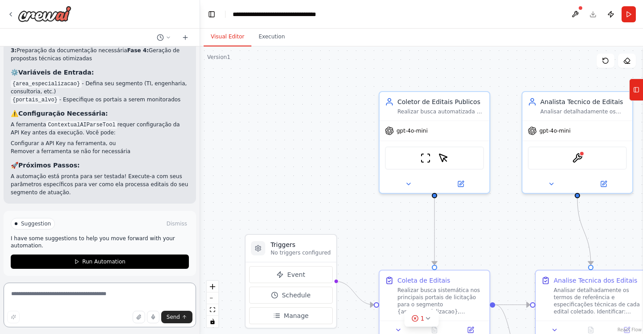
scroll to position [1060, 0]
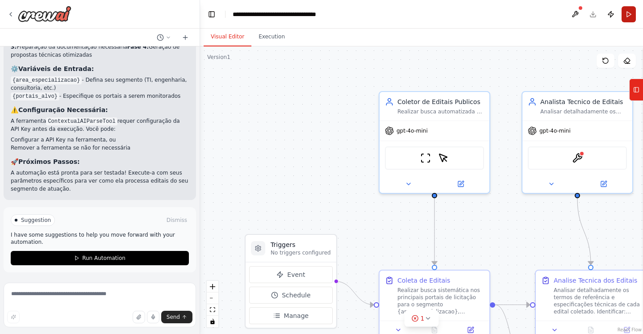
click at [630, 17] on button "Run" at bounding box center [629, 14] width 14 height 16
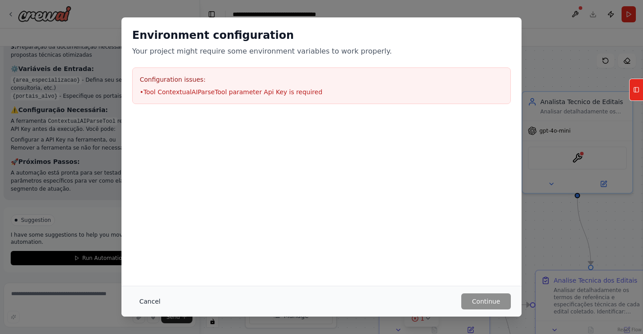
click at [146, 304] on button "Cancel" at bounding box center [149, 301] width 35 height 16
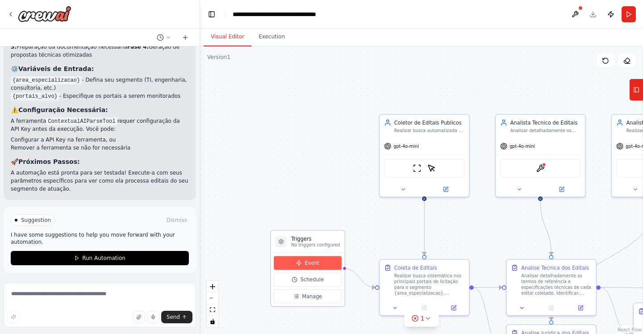
click at [310, 263] on span "Event" at bounding box center [312, 262] width 15 height 7
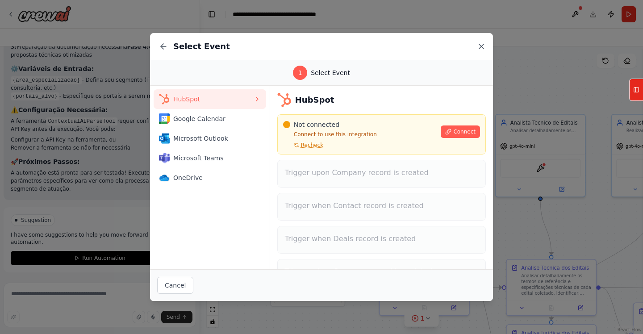
click at [482, 49] on icon at bounding box center [481, 46] width 9 height 9
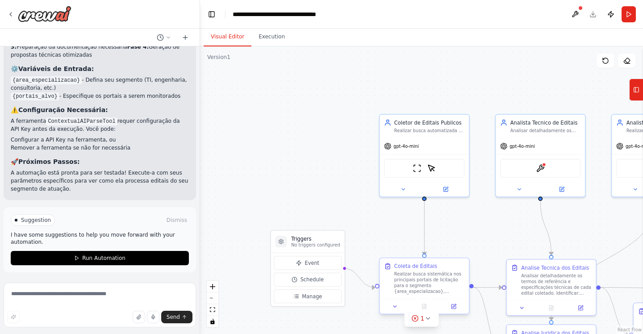
click at [426, 285] on div "Realizar busca sistemática nos principais portais de licitação para o segmento …" at bounding box center [429, 282] width 71 height 23
click at [429, 321] on icon at bounding box center [427, 318] width 7 height 7
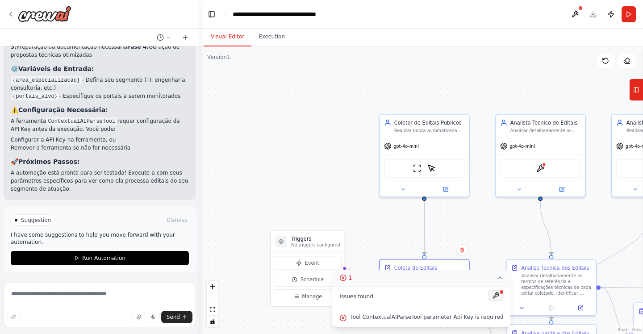
click at [493, 296] on button at bounding box center [495, 295] width 15 height 11
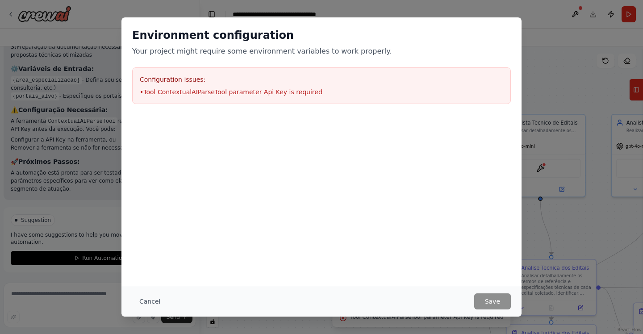
click at [251, 92] on li "• Tool ContextualAIParseTool parameter Api Key is required" at bounding box center [321, 92] width 363 height 9
click at [153, 302] on button "Cancel" at bounding box center [149, 301] width 35 height 16
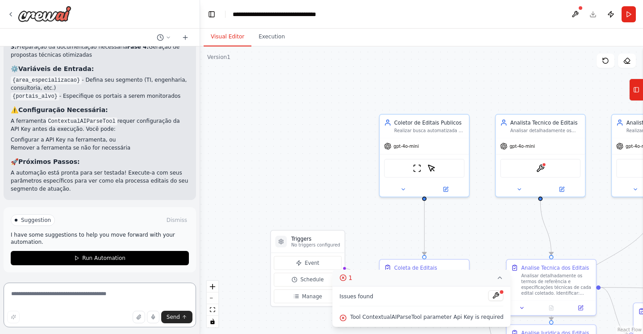
click at [77, 296] on textarea at bounding box center [100, 305] width 192 height 45
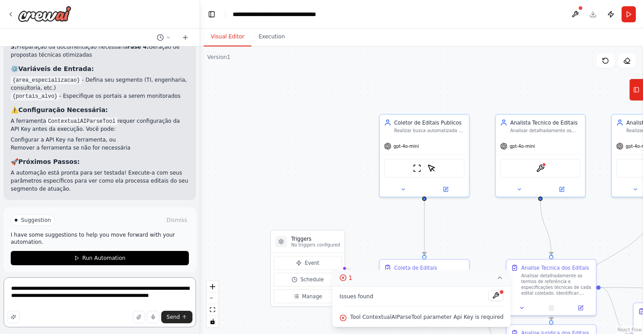
type textarea "**********"
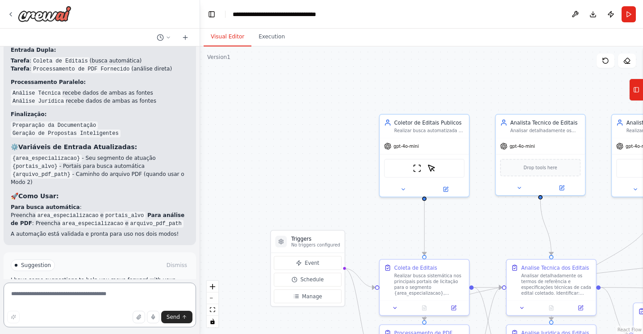
scroll to position [1866, 0]
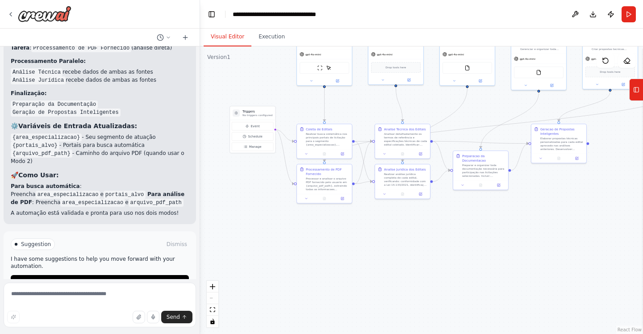
drag, startPoint x: 342, startPoint y: 220, endPoint x: 274, endPoint y: 100, distance: 138.2
click at [274, 100] on div ".deletable-edge-delete-btn { width: 20px; height: 20px; border: 0px solid #ffff…" at bounding box center [421, 190] width 443 height 288
click at [212, 15] on button "Toggle Left Sidebar" at bounding box center [211, 14] width 13 height 13
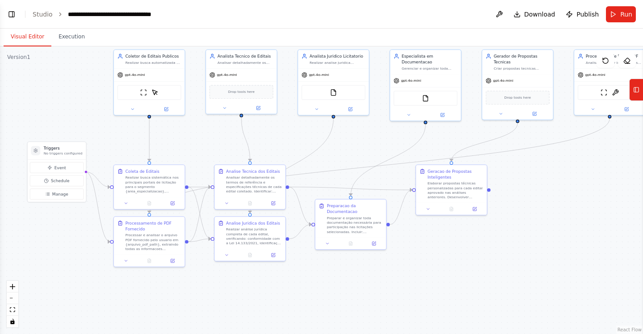
drag, startPoint x: 245, startPoint y: 241, endPoint x: 305, endPoint y: 316, distance: 95.6
click at [305, 316] on div ".deletable-edge-delete-btn { width: 20px; height: 20px; border: 0px solid #ffff…" at bounding box center [321, 190] width 643 height 288
click at [174, 263] on div at bounding box center [149, 260] width 71 height 12
click at [205, 293] on div ".deletable-edge-delete-btn { width: 20px; height: 20px; border: 0px solid #ffff…" at bounding box center [321, 190] width 643 height 288
click at [628, 12] on span "Run" at bounding box center [626, 14] width 12 height 9
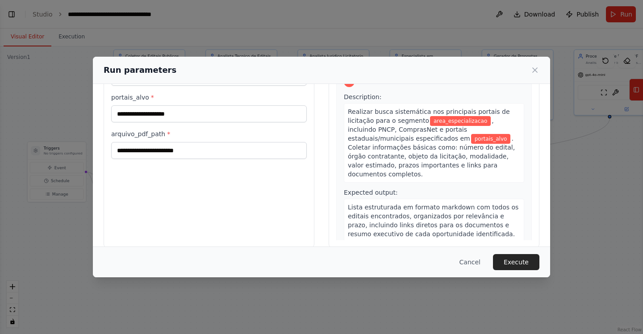
scroll to position [59, 0]
click at [166, 153] on input "arquivo_pdf_path *" at bounding box center [209, 150] width 196 height 17
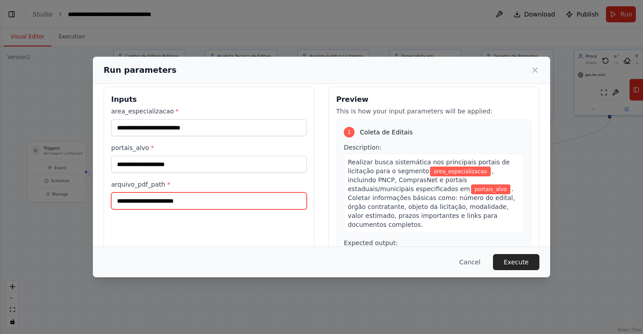
scroll to position [0, 0]
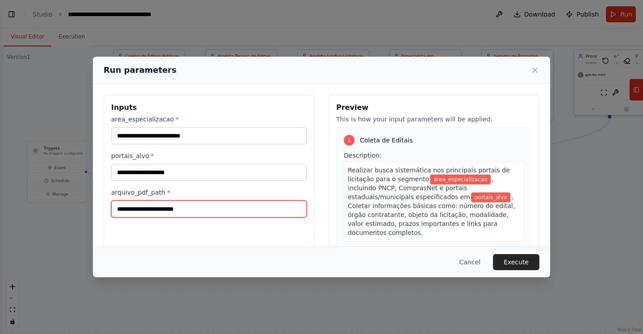
click at [142, 209] on input "arquivo_pdf_path *" at bounding box center [209, 208] width 196 height 17
paste input "**********"
type input "**********"
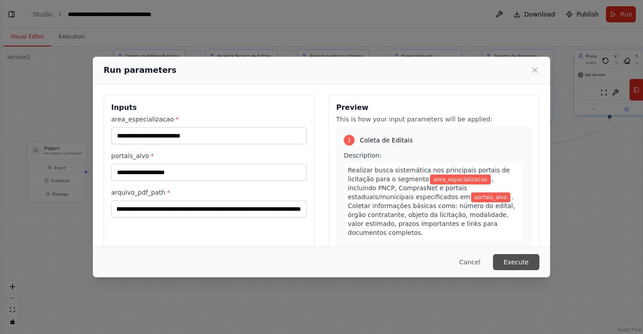
click at [517, 264] on button "Execute" at bounding box center [516, 262] width 46 height 16
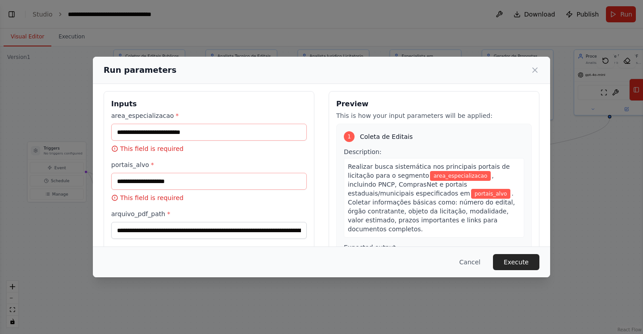
scroll to position [8, 0]
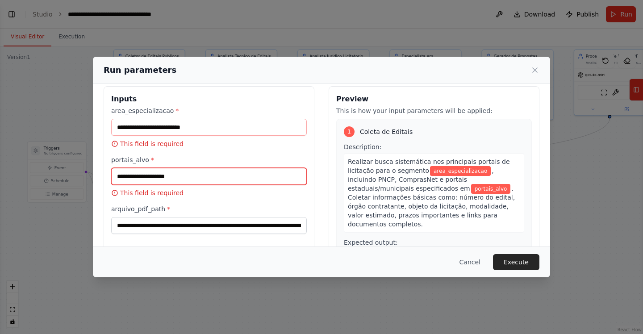
click at [189, 178] on input "portais_alvo *" at bounding box center [209, 176] width 196 height 17
paste input "**********"
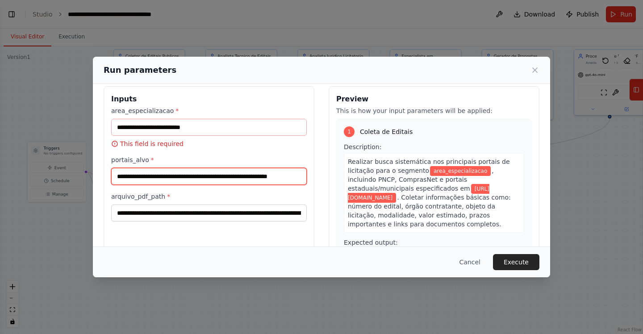
scroll to position [0, 0]
type input "**********"
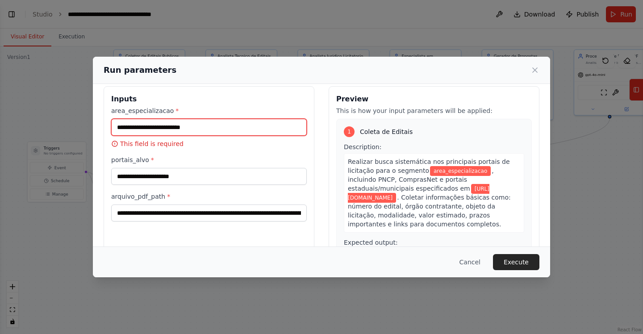
click at [215, 129] on input "area_especializacao *" at bounding box center [209, 127] width 196 height 17
paste input "**********"
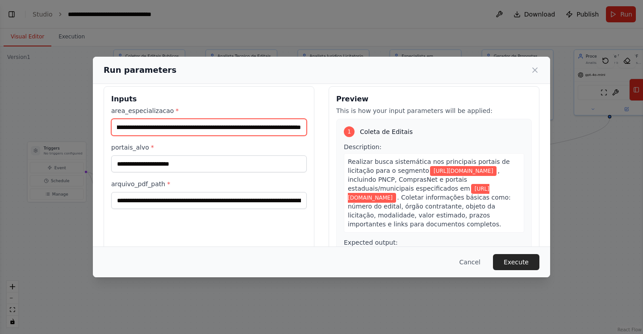
type input "**********"
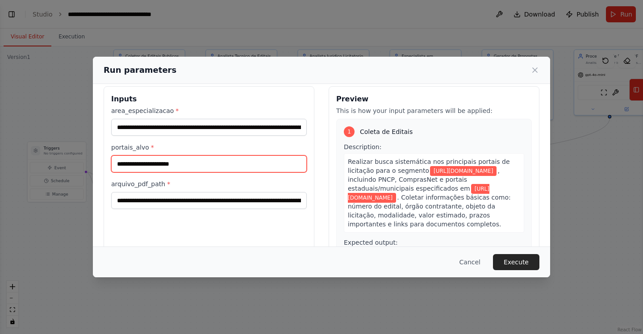
drag, startPoint x: 197, startPoint y: 164, endPoint x: 104, endPoint y: 166, distance: 93.3
click at [104, 166] on div "**********" at bounding box center [209, 192] width 211 height 212
paste input "**********"
type input "**********"
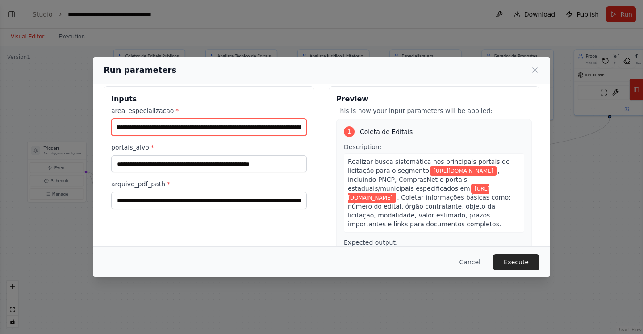
scroll to position [0, 103]
drag, startPoint x: 117, startPoint y: 126, endPoint x: 329, endPoint y: 142, distance: 212.3
click at [329, 142] on div "**********" at bounding box center [322, 192] width 436 height 212
paste input "text"
type input "********"
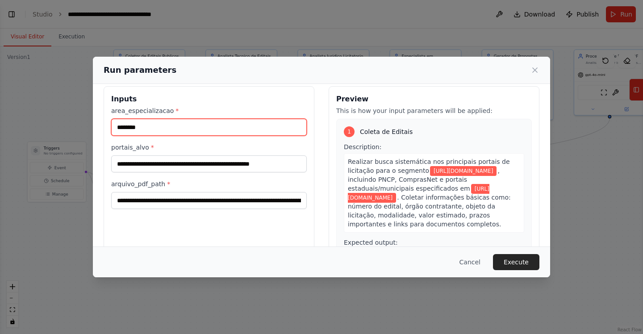
scroll to position [0, 0]
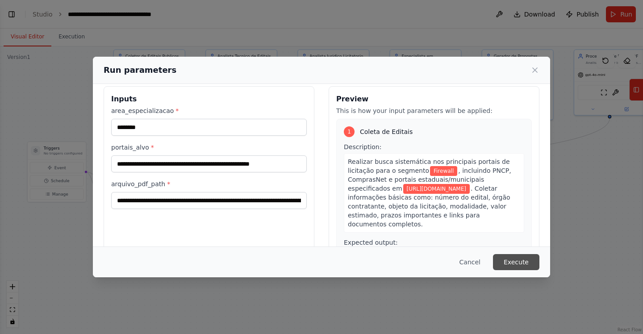
click at [517, 265] on button "Execute" at bounding box center [516, 262] width 46 height 16
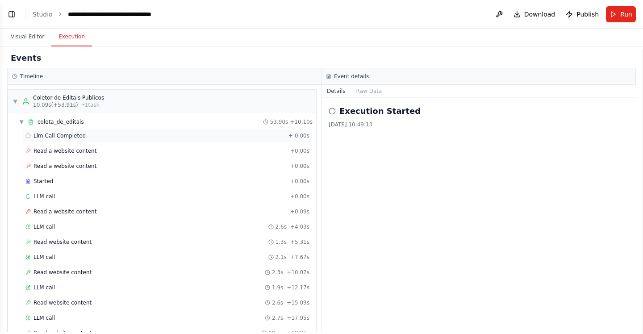
click at [71, 138] on span "Llm Call Completed" at bounding box center [59, 135] width 52 height 7
click at [72, 151] on span "Read a website content" at bounding box center [64, 150] width 63 height 7
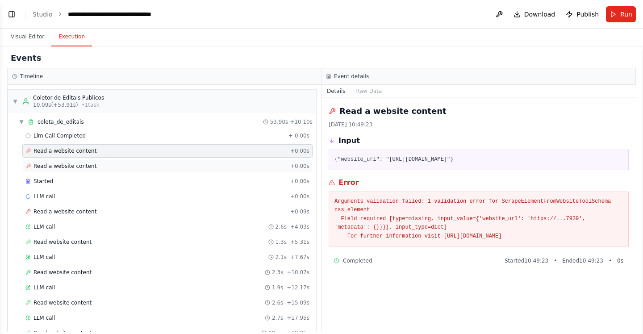
click at [78, 165] on span "Read a website content" at bounding box center [64, 166] width 63 height 7
click at [55, 183] on div "Started" at bounding box center [155, 181] width 261 height 7
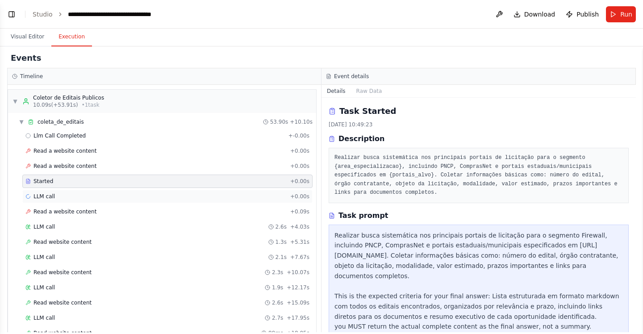
click at [57, 198] on div "LLM call + 0.00s" at bounding box center [167, 196] width 284 height 7
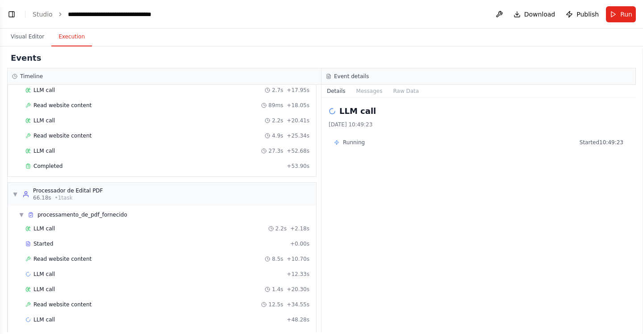
scroll to position [281, 0]
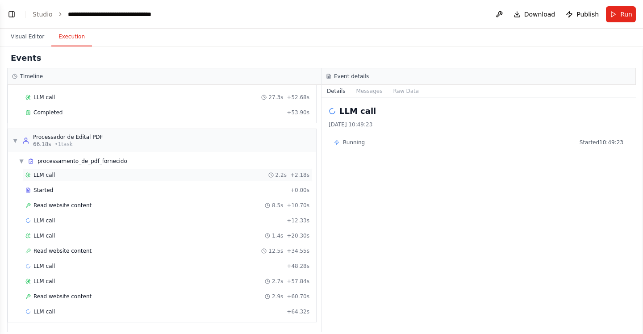
click at [57, 177] on div "LLM call 2.2s + 2.18s" at bounding box center [167, 174] width 284 height 7
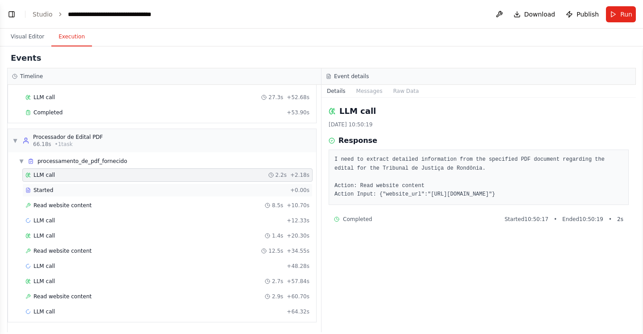
click at [56, 192] on div "Started" at bounding box center [155, 190] width 261 height 7
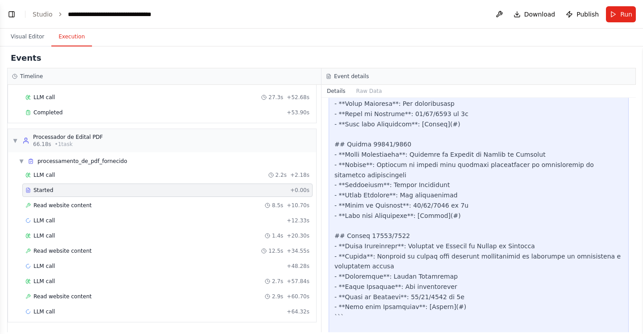
scroll to position [1874, 0]
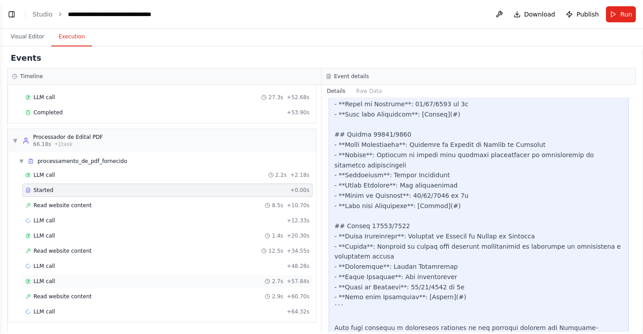
click at [53, 283] on span "LLM call" at bounding box center [43, 281] width 21 height 7
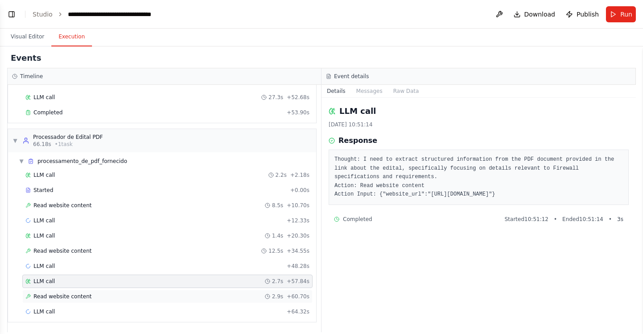
click at [67, 298] on span "Read website content" at bounding box center [62, 296] width 58 height 7
click at [108, 297] on div "Read website content 2.9s + 60.70s" at bounding box center [167, 296] width 284 height 7
click at [81, 312] on div "LLM call + 64.32s" at bounding box center [167, 311] width 284 height 7
click at [75, 311] on div "LLM call + 64.32s" at bounding box center [167, 311] width 284 height 7
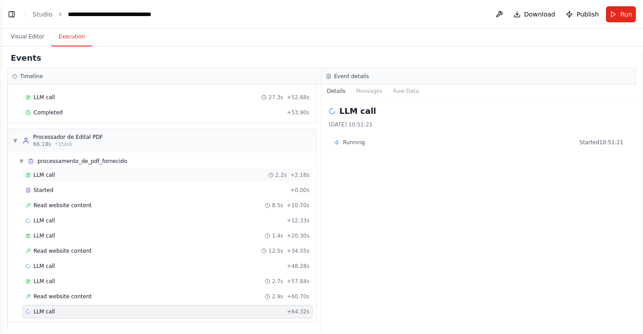
click at [84, 173] on div "LLM call 2.2s + 2.18s" at bounding box center [167, 174] width 284 height 7
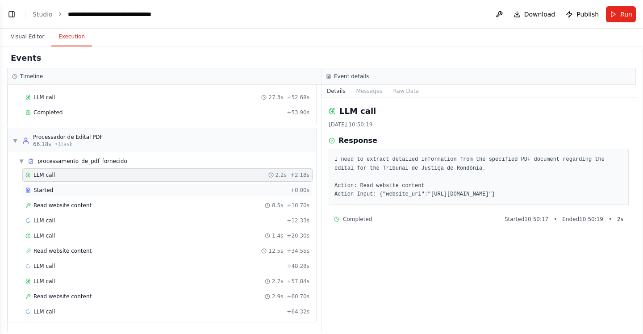
click at [80, 194] on div "Started + 0.00s" at bounding box center [167, 190] width 290 height 13
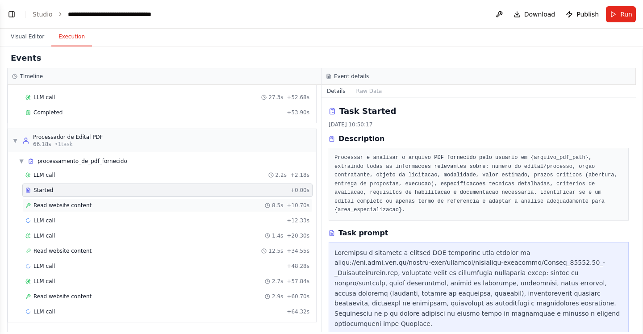
click at [92, 205] on div "Read website content 8.5s + 10.70s" at bounding box center [167, 205] width 284 height 7
click at [112, 208] on div "Read website content 8.5s + 10.70s" at bounding box center [167, 205] width 284 height 7
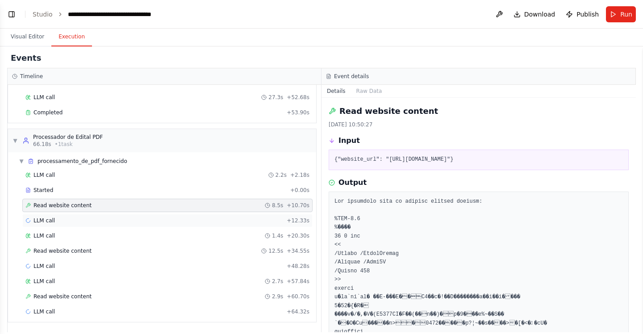
click at [88, 217] on div "LLM call + 12.33s" at bounding box center [167, 220] width 284 height 7
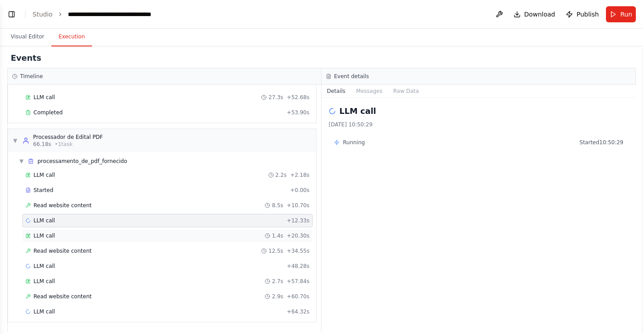
click at [80, 233] on div "LLM call 1.4s + 20.30s" at bounding box center [167, 235] width 284 height 7
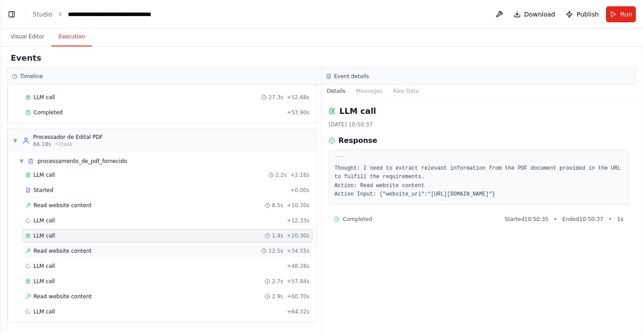
click at [117, 250] on div "Read website content 12.5s + 34.55s" at bounding box center [167, 250] width 284 height 7
click at [83, 270] on div "LLM call + 48.28s" at bounding box center [167, 265] width 290 height 13
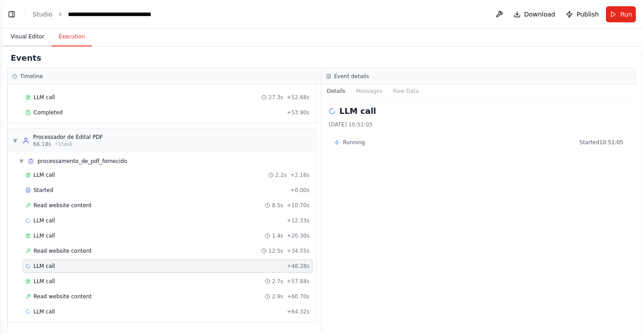
click at [21, 36] on button "Visual Editor" at bounding box center [28, 37] width 48 height 19
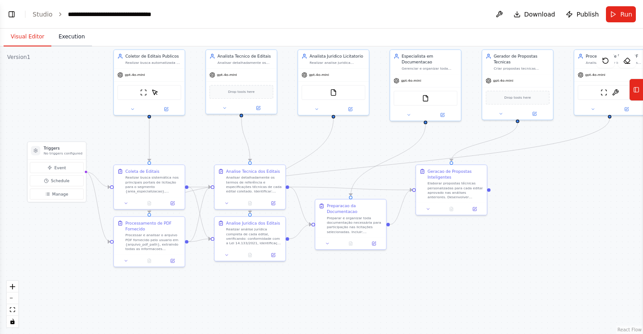
click at [71, 38] on button "Execution" at bounding box center [71, 37] width 41 height 19
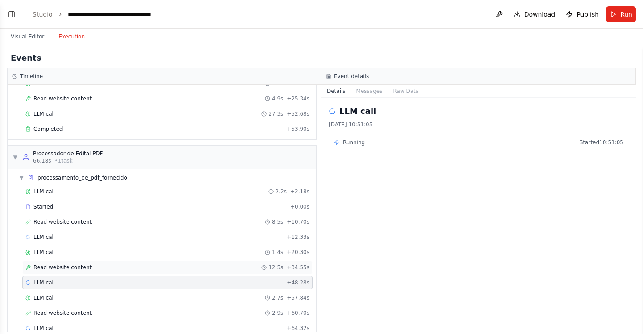
scroll to position [281, 0]
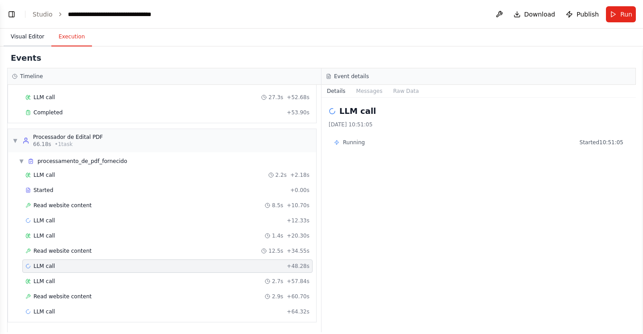
click at [25, 38] on button "Visual Editor" at bounding box center [28, 37] width 48 height 19
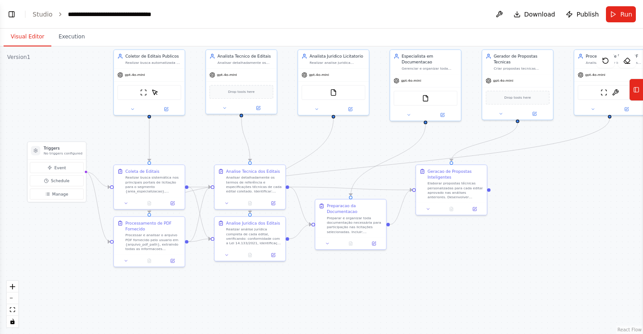
drag, startPoint x: 124, startPoint y: 127, endPoint x: 133, endPoint y: 127, distance: 8.9
click at [133, 127] on div ".deletable-edge-delete-btn { width: 20px; height: 20px; border: 0px solid #ffff…" at bounding box center [321, 190] width 643 height 288
